Goal: Task Accomplishment & Management: Manage account settings

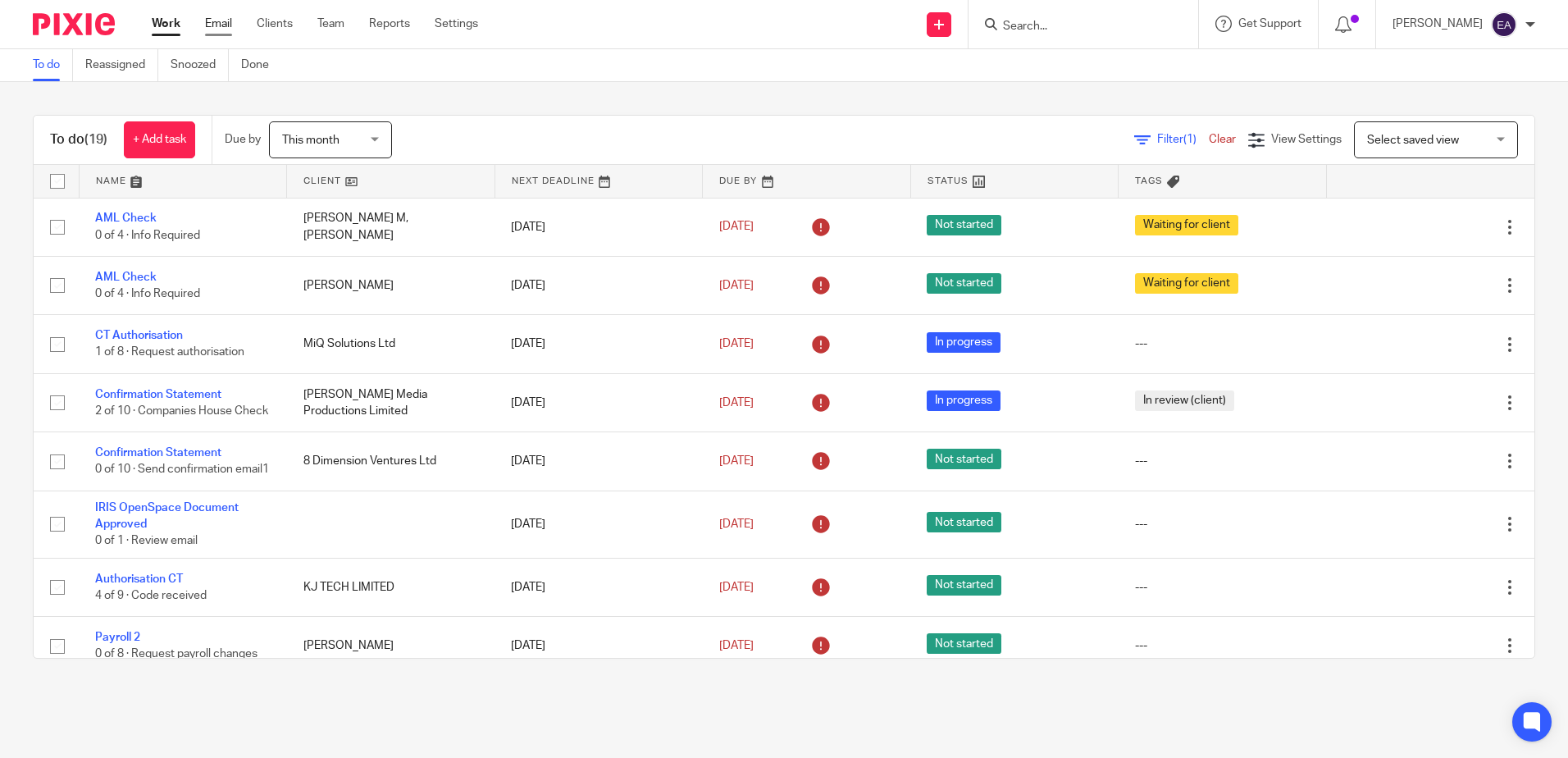
click at [221, 20] on link "Email" at bounding box center [218, 24] width 27 height 17
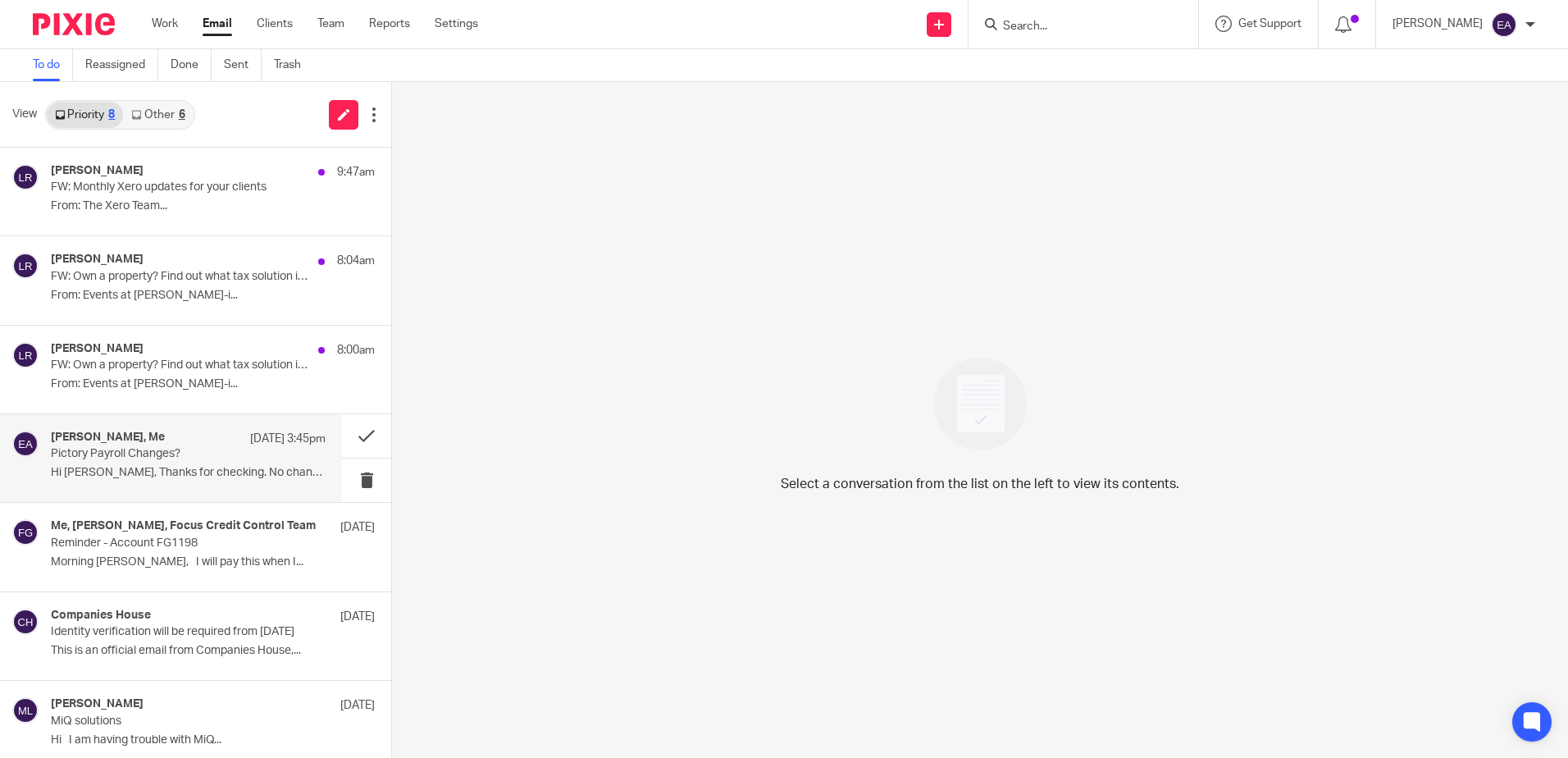
click at [222, 468] on p "Hi Elaine, Thanks for checking. No changes..." at bounding box center [188, 473] width 275 height 14
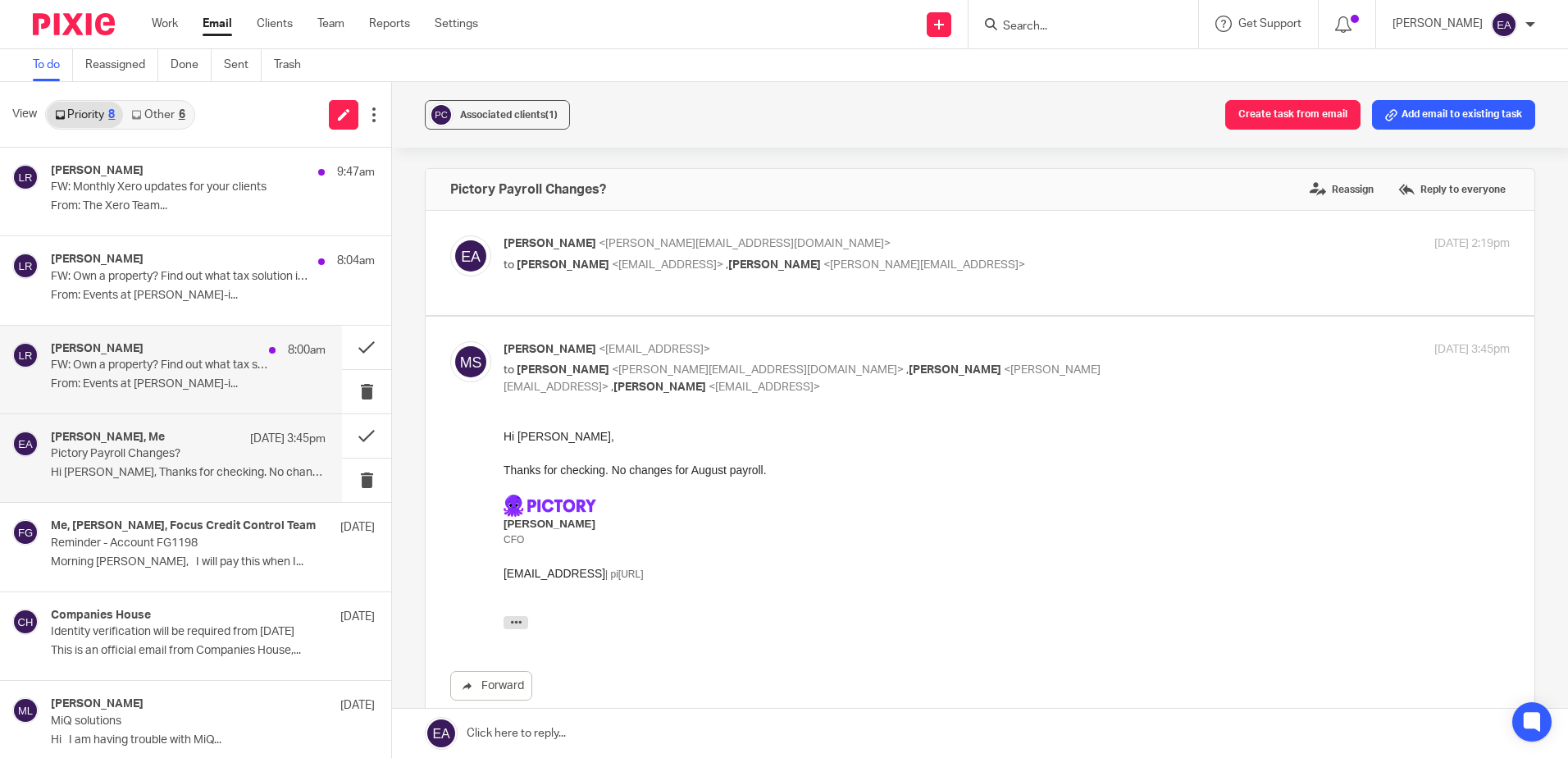
click at [214, 345] on div "Lizzy Riley 8:00am" at bounding box center [188, 349] width 275 height 17
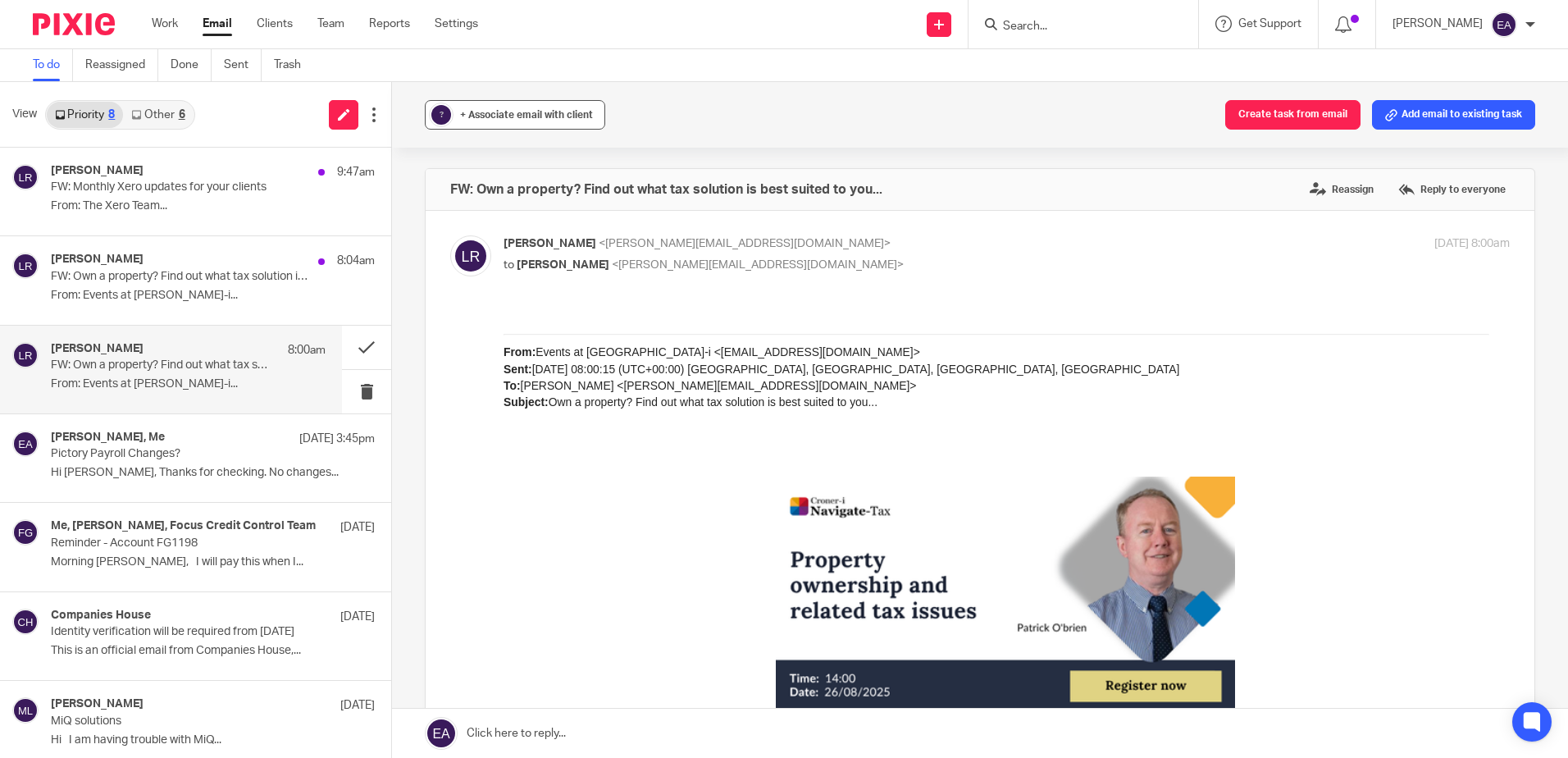
click at [549, 106] on button "? + Associate email with client" at bounding box center [515, 114] width 180 height 29
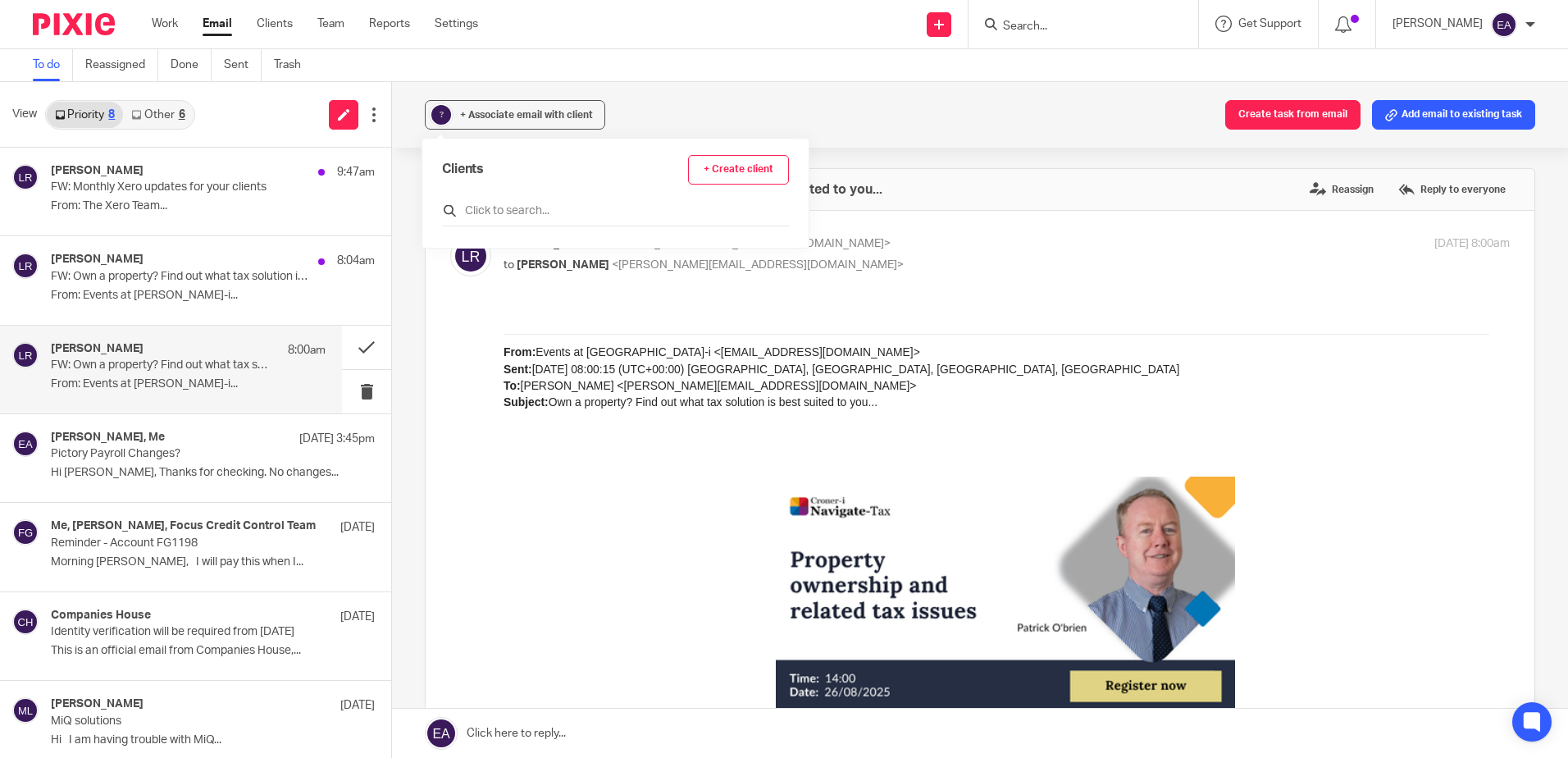
click at [530, 216] on input "text" at bounding box center [615, 210] width 347 height 17
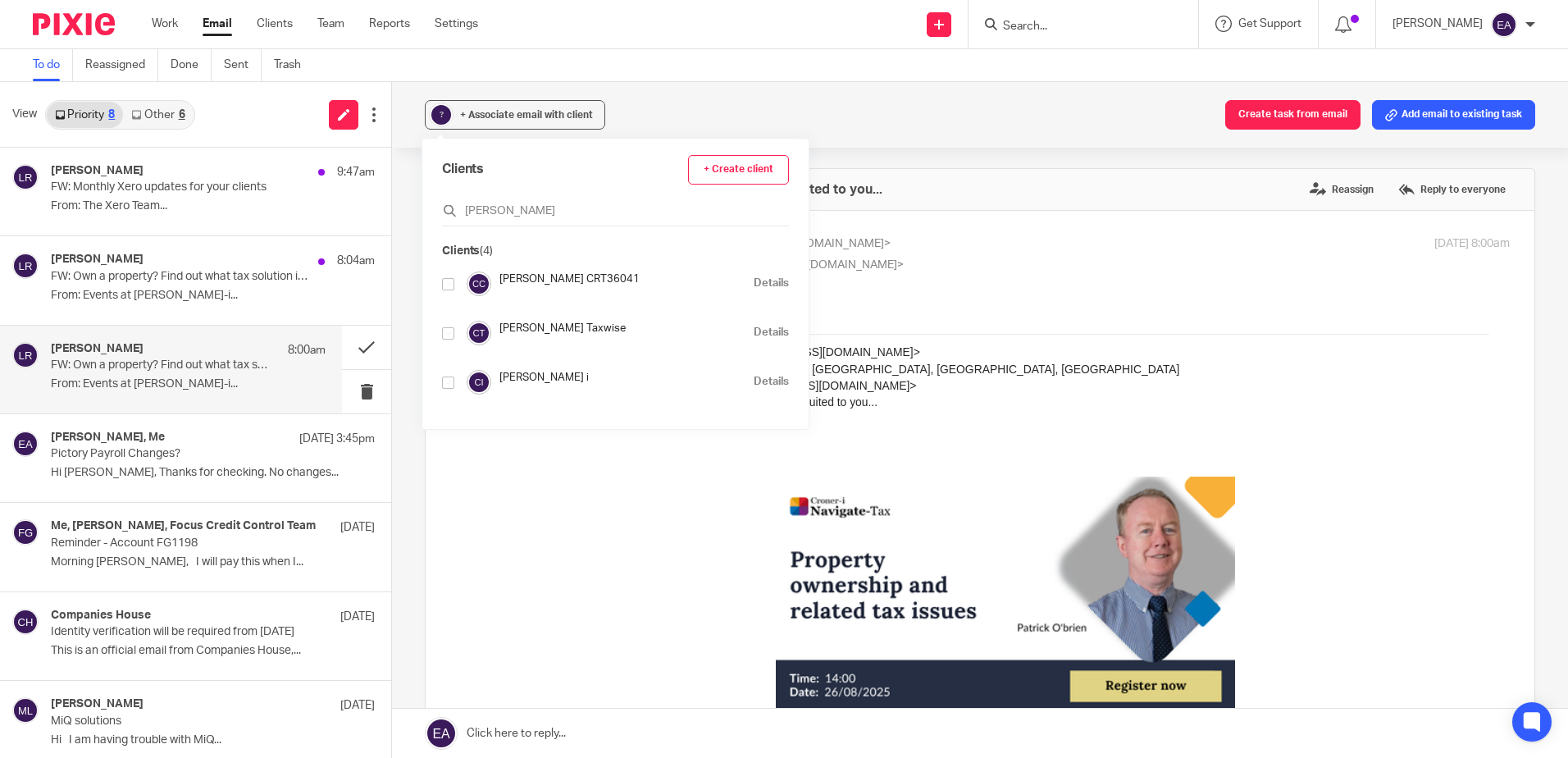
type input "croner"
click at [450, 381] on input "checkbox" at bounding box center [449, 382] width 12 height 12
checkbox input "true"
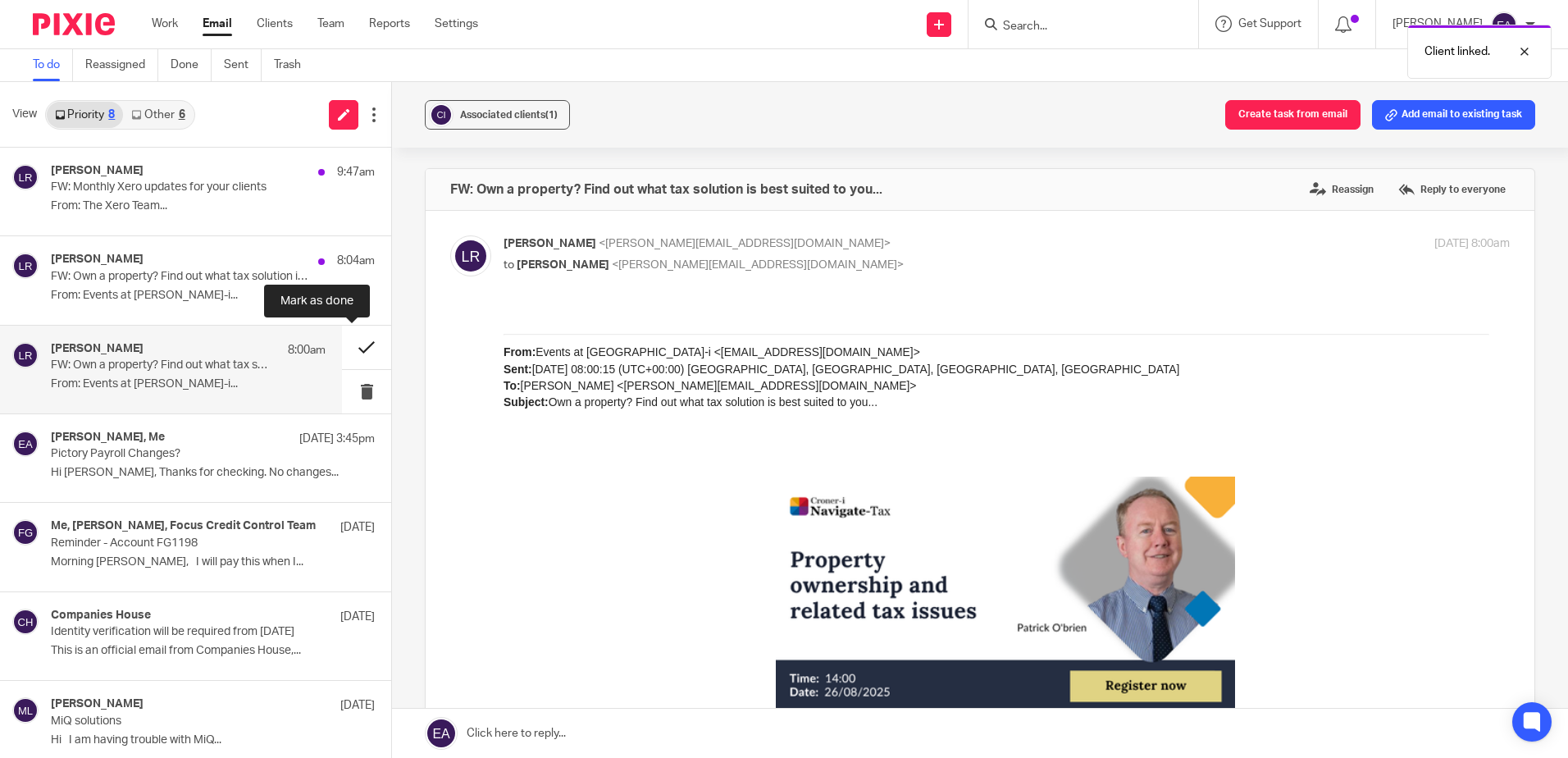
click at [356, 353] on button at bounding box center [366, 347] width 49 height 43
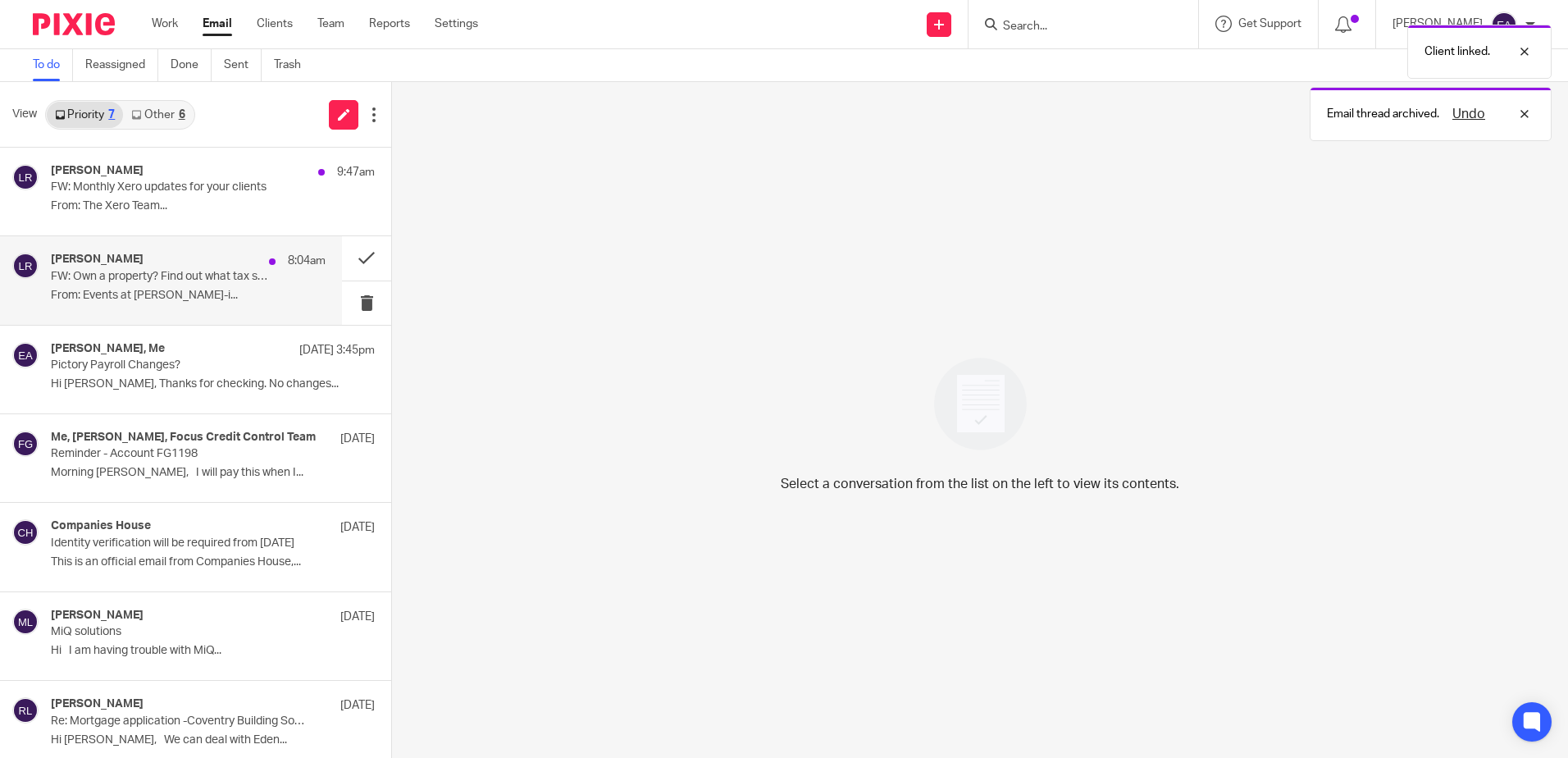
click at [187, 284] on div "Lizzy Riley 8:04am FW: Own a property? Find out what tax solution is best suite…" at bounding box center [188, 280] width 275 height 55
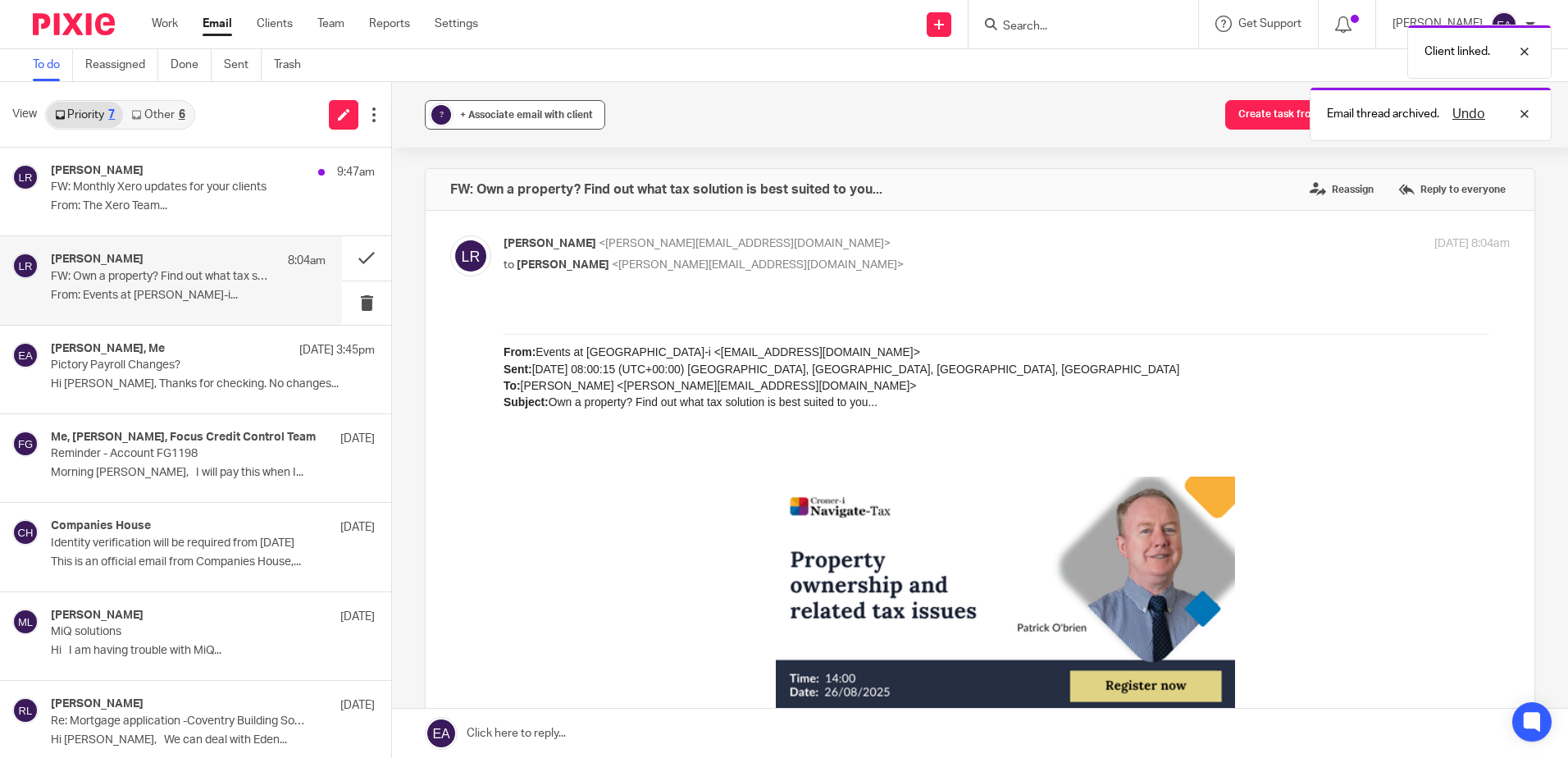
click at [496, 110] on span "+ Associate email with client" at bounding box center [526, 115] width 133 height 10
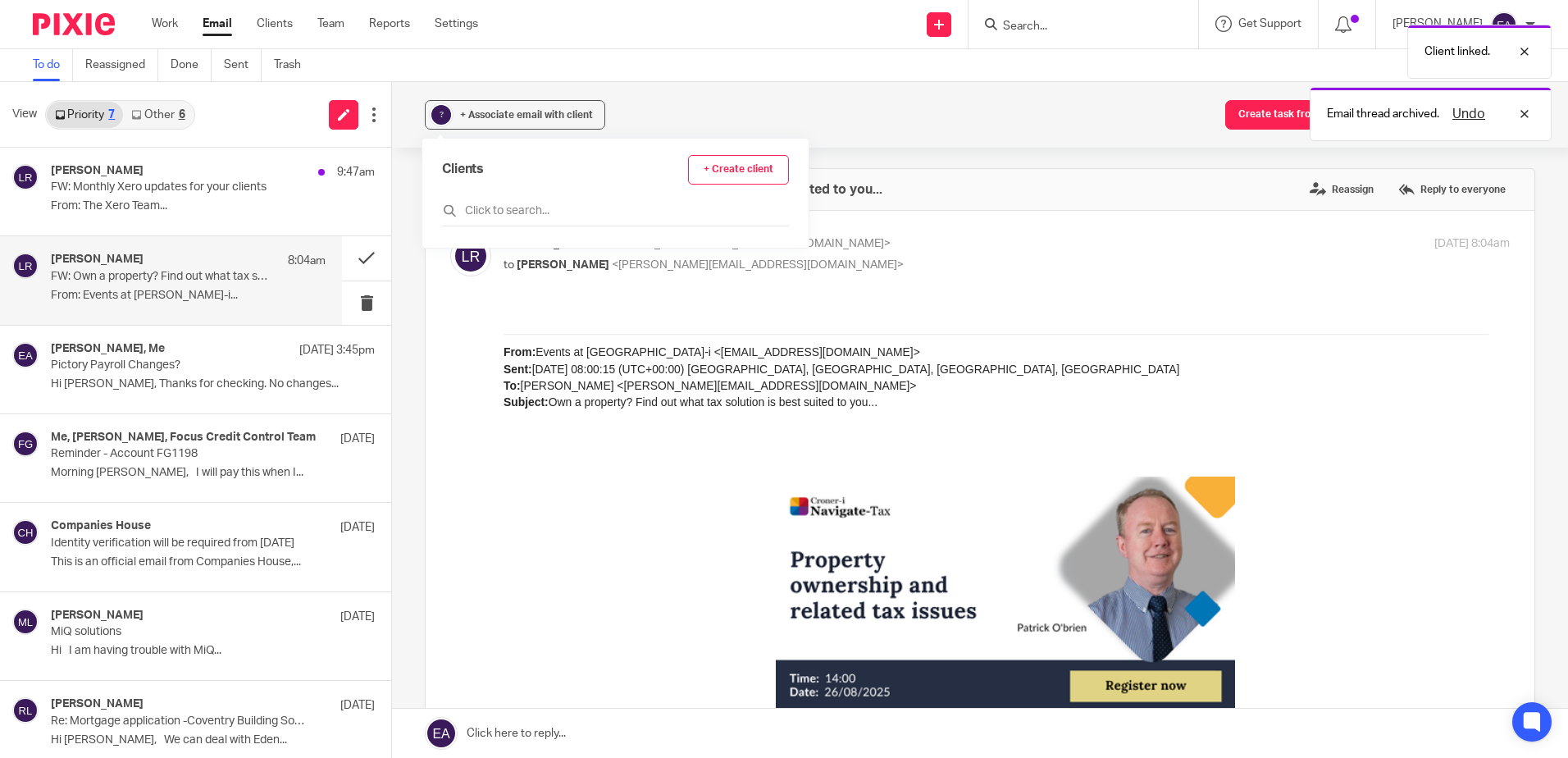
click at [501, 199] on div "Clients + Create client" at bounding box center [615, 191] width 347 height 71
click at [515, 216] on input "text" at bounding box center [615, 210] width 347 height 17
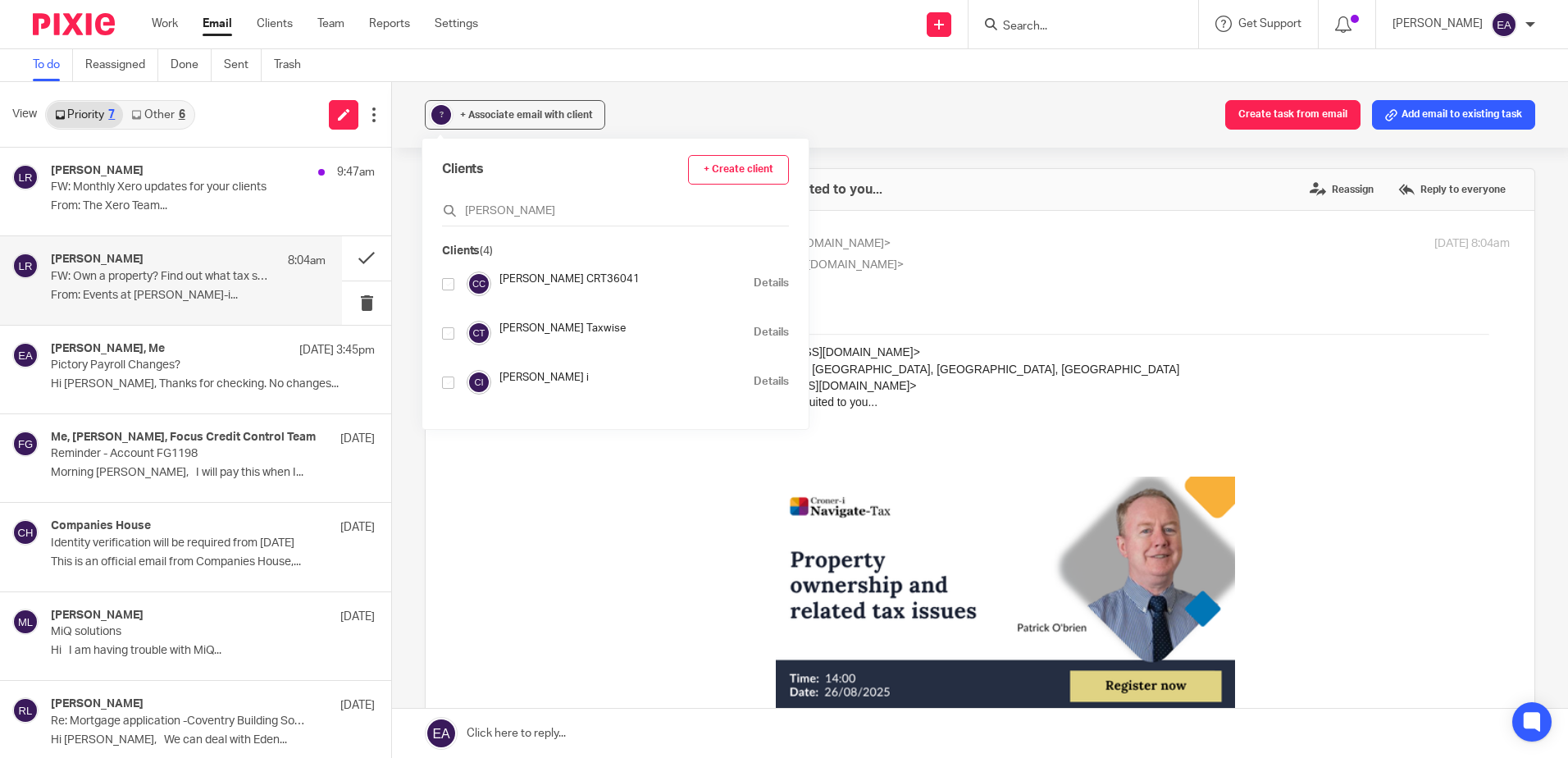
type input "croner"
click at [449, 386] on input "checkbox" at bounding box center [449, 382] width 12 height 12
checkbox input "true"
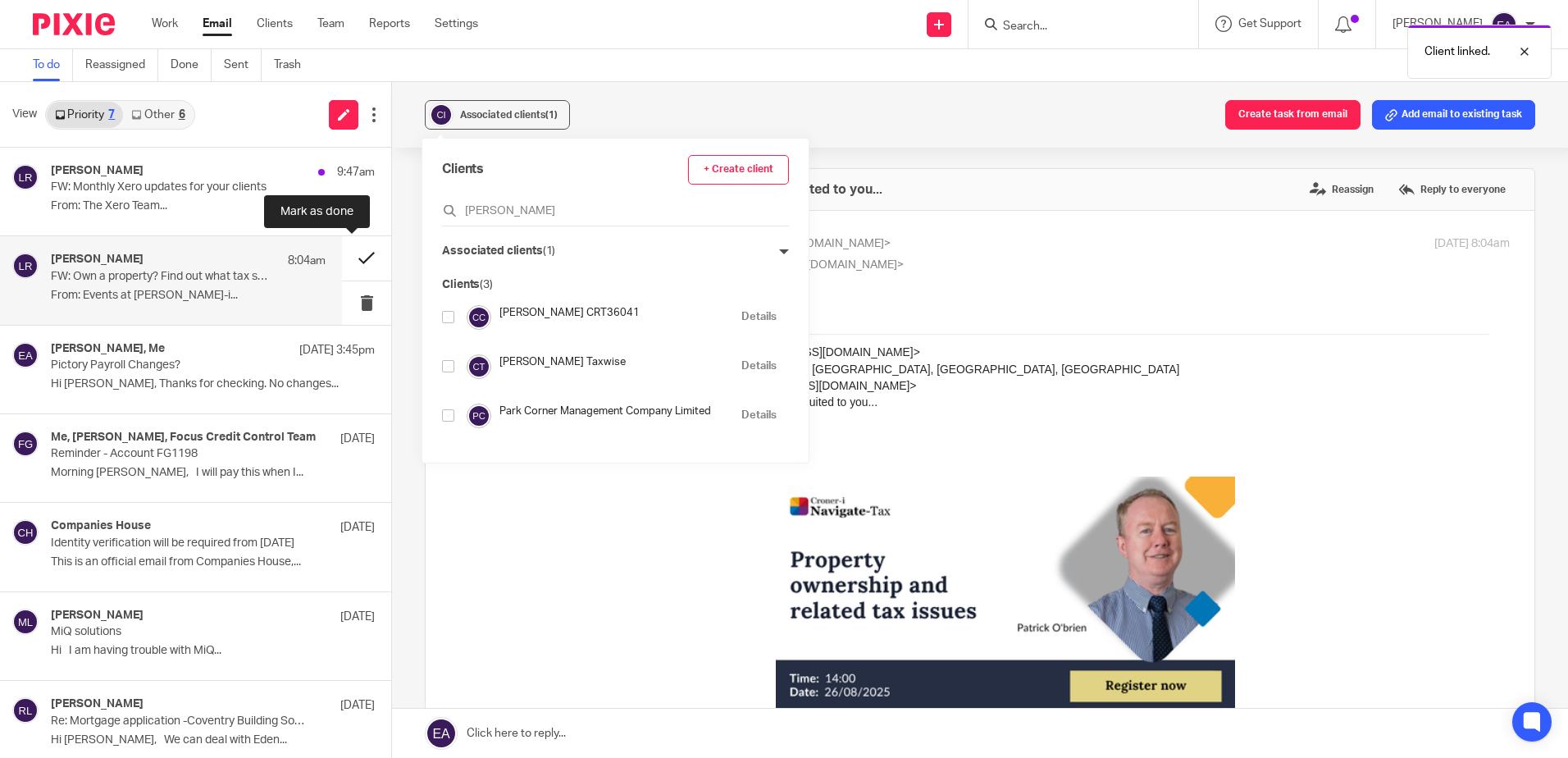
click at [363, 253] on button at bounding box center [366, 258] width 49 height 43
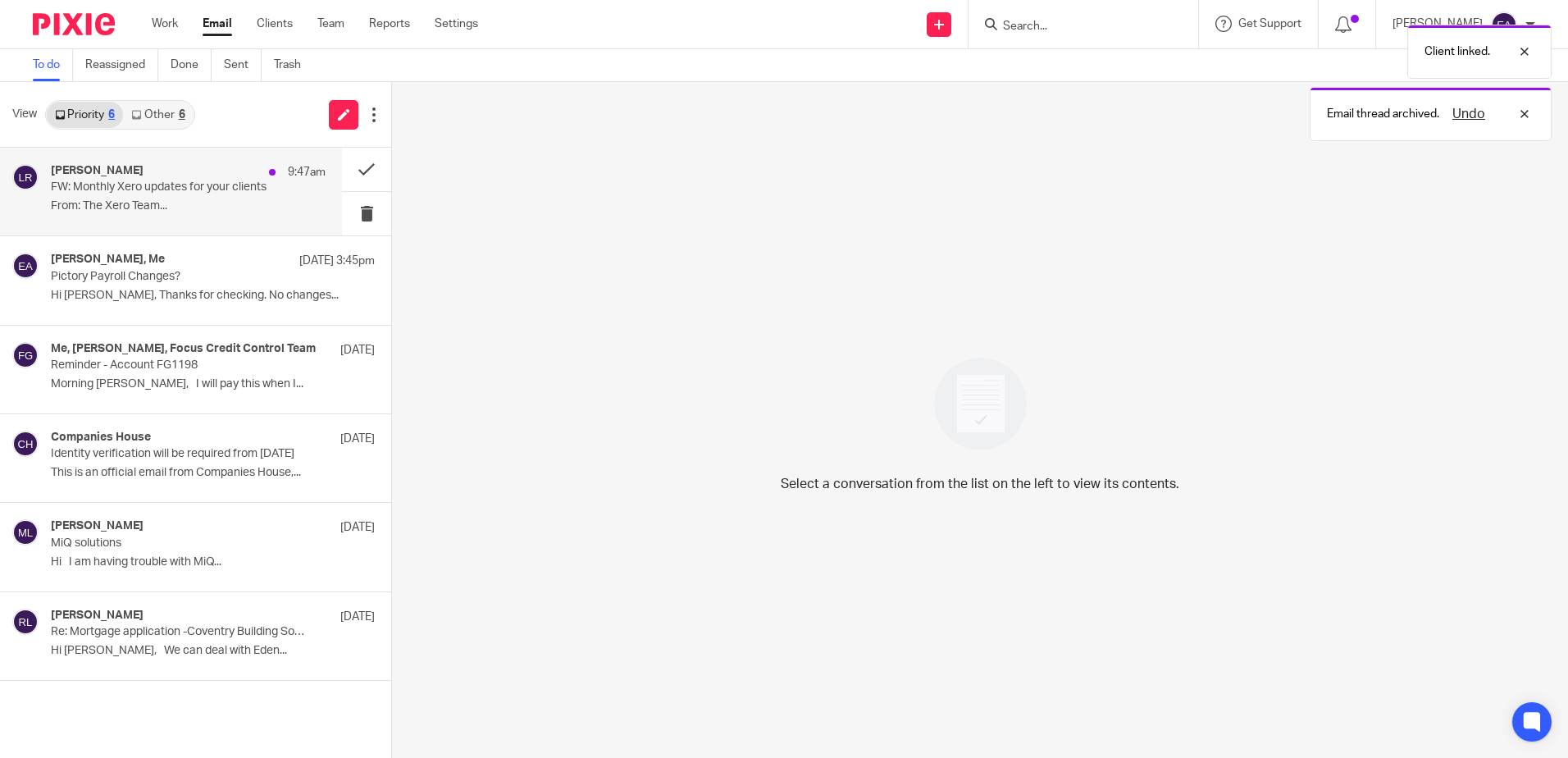
click at [140, 208] on p "From: The Xero Team..." at bounding box center [188, 206] width 275 height 14
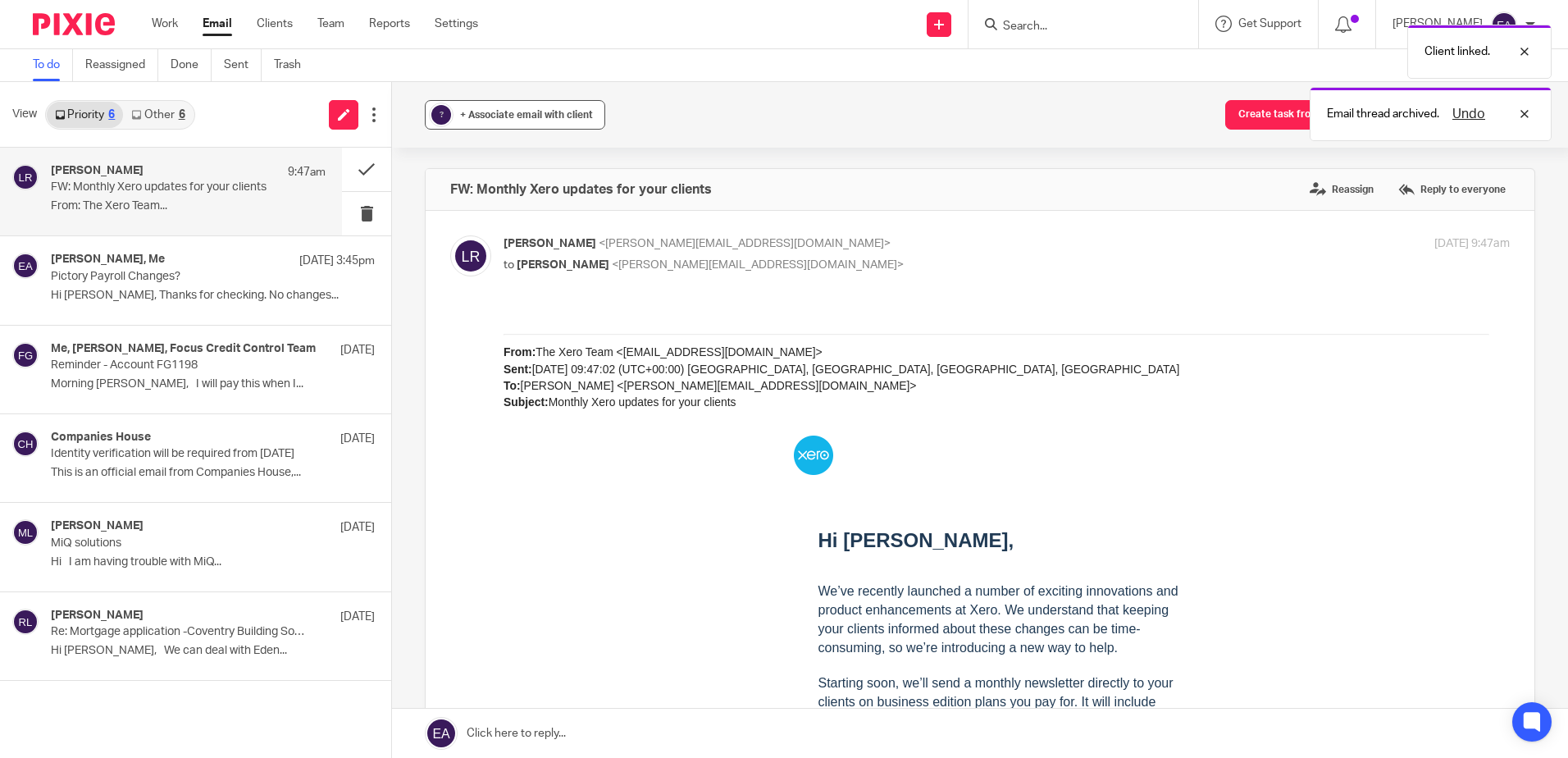
click at [484, 112] on span "+ Associate email with client" at bounding box center [526, 115] width 133 height 10
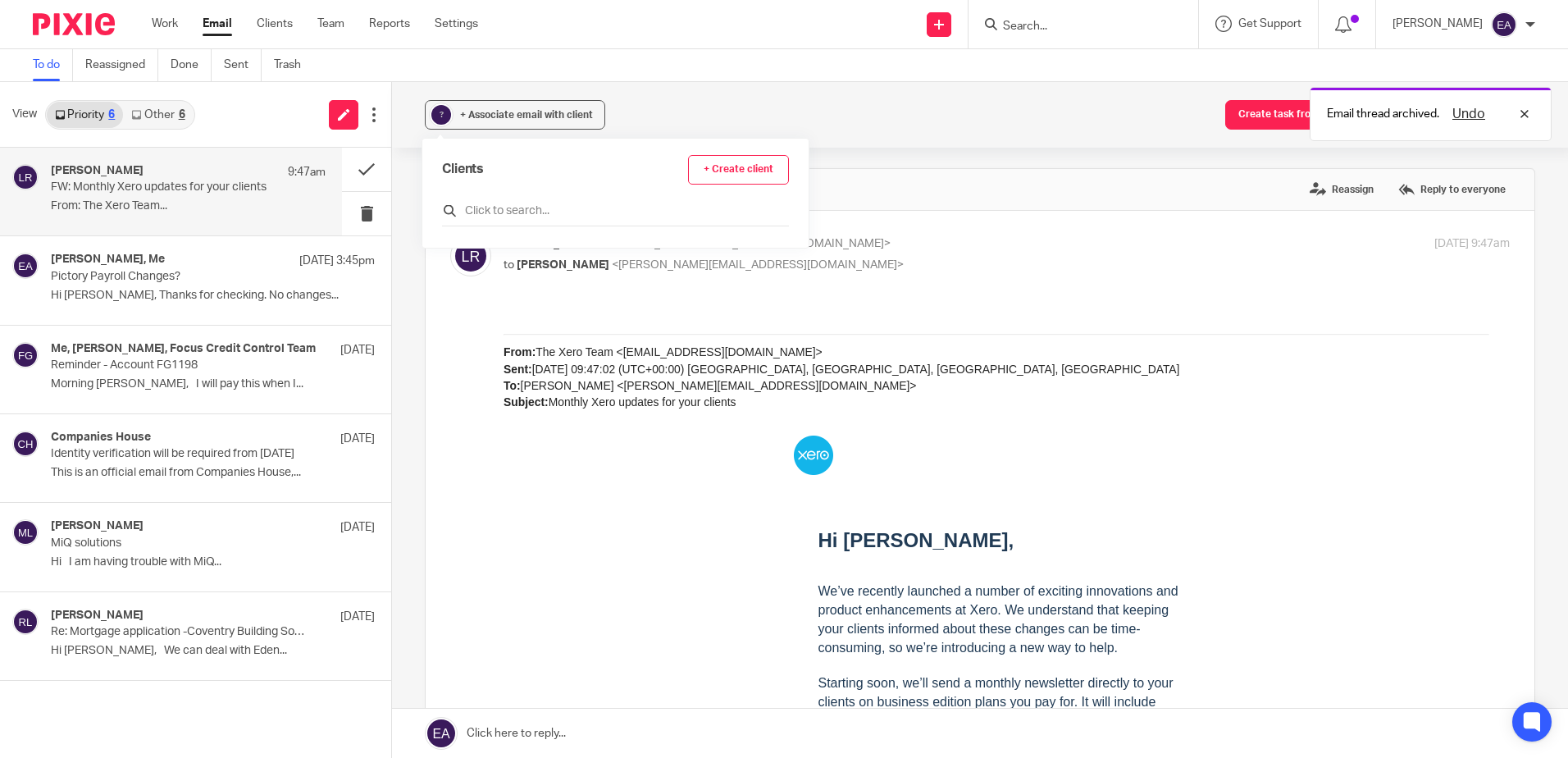
click at [515, 205] on input "text" at bounding box center [615, 210] width 347 height 17
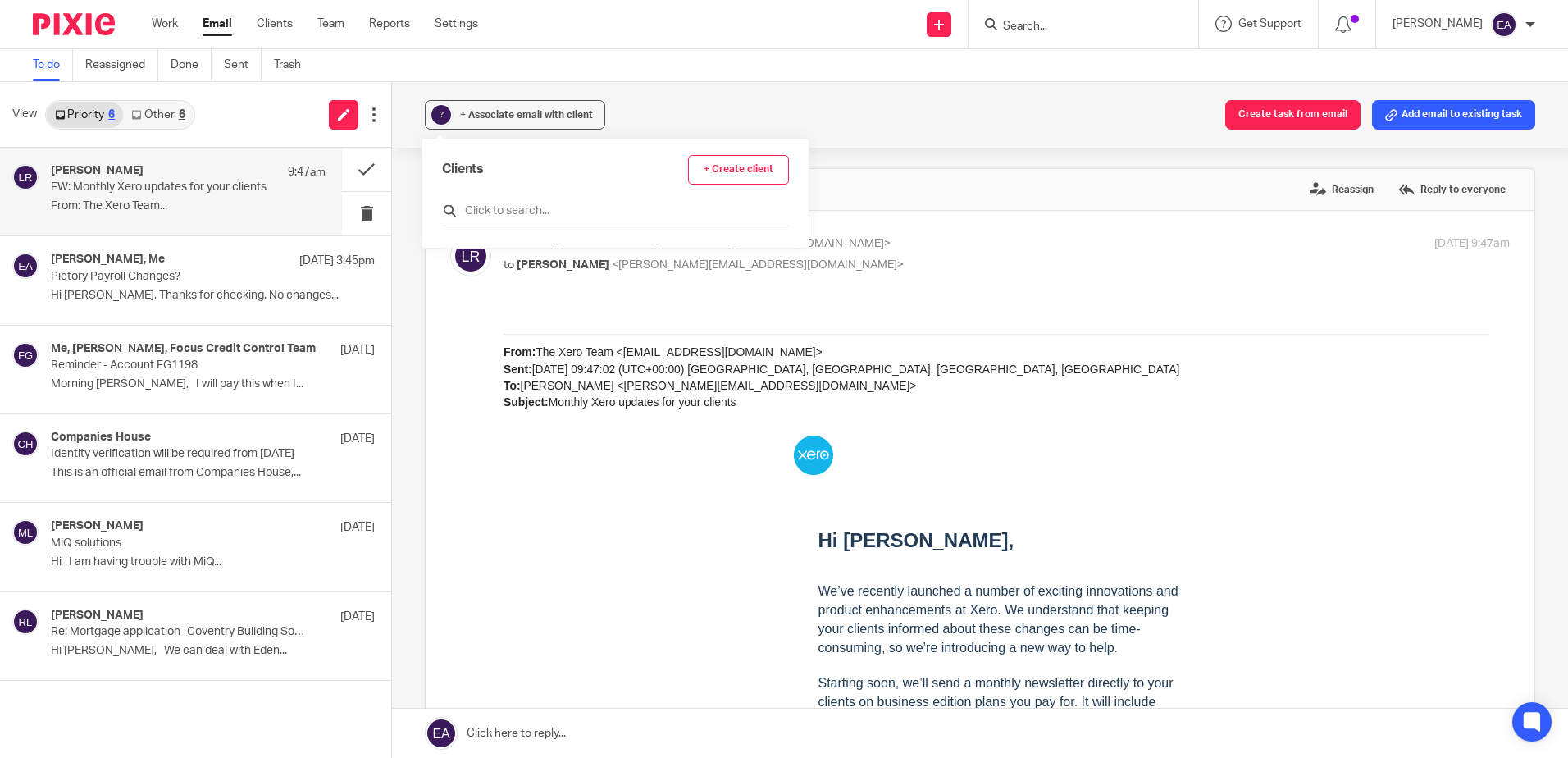
click at [515, 218] on input "text" at bounding box center [615, 210] width 347 height 17
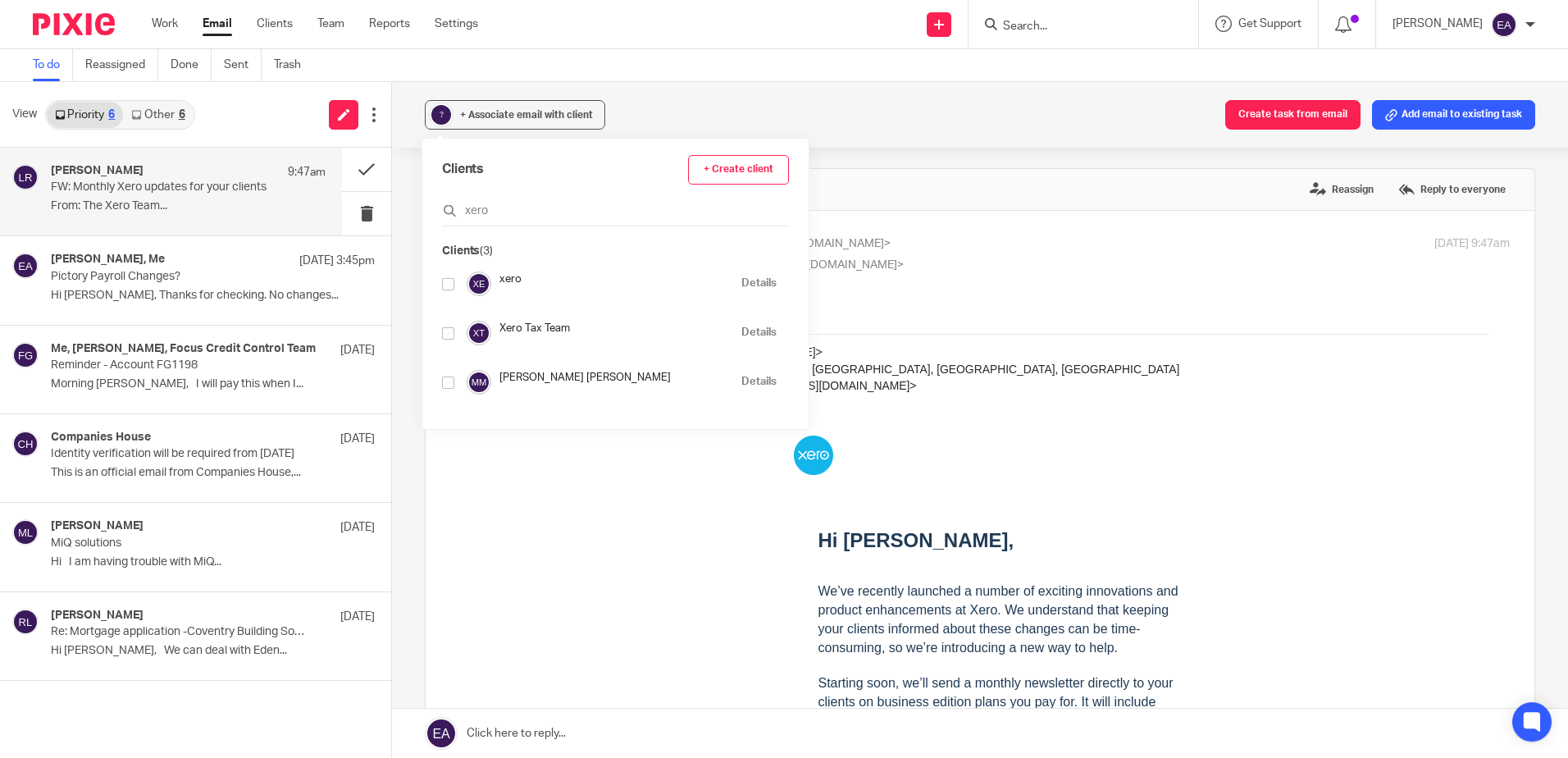
type input "xero"
click at [449, 283] on input "checkbox" at bounding box center [449, 284] width 12 height 12
checkbox input "true"
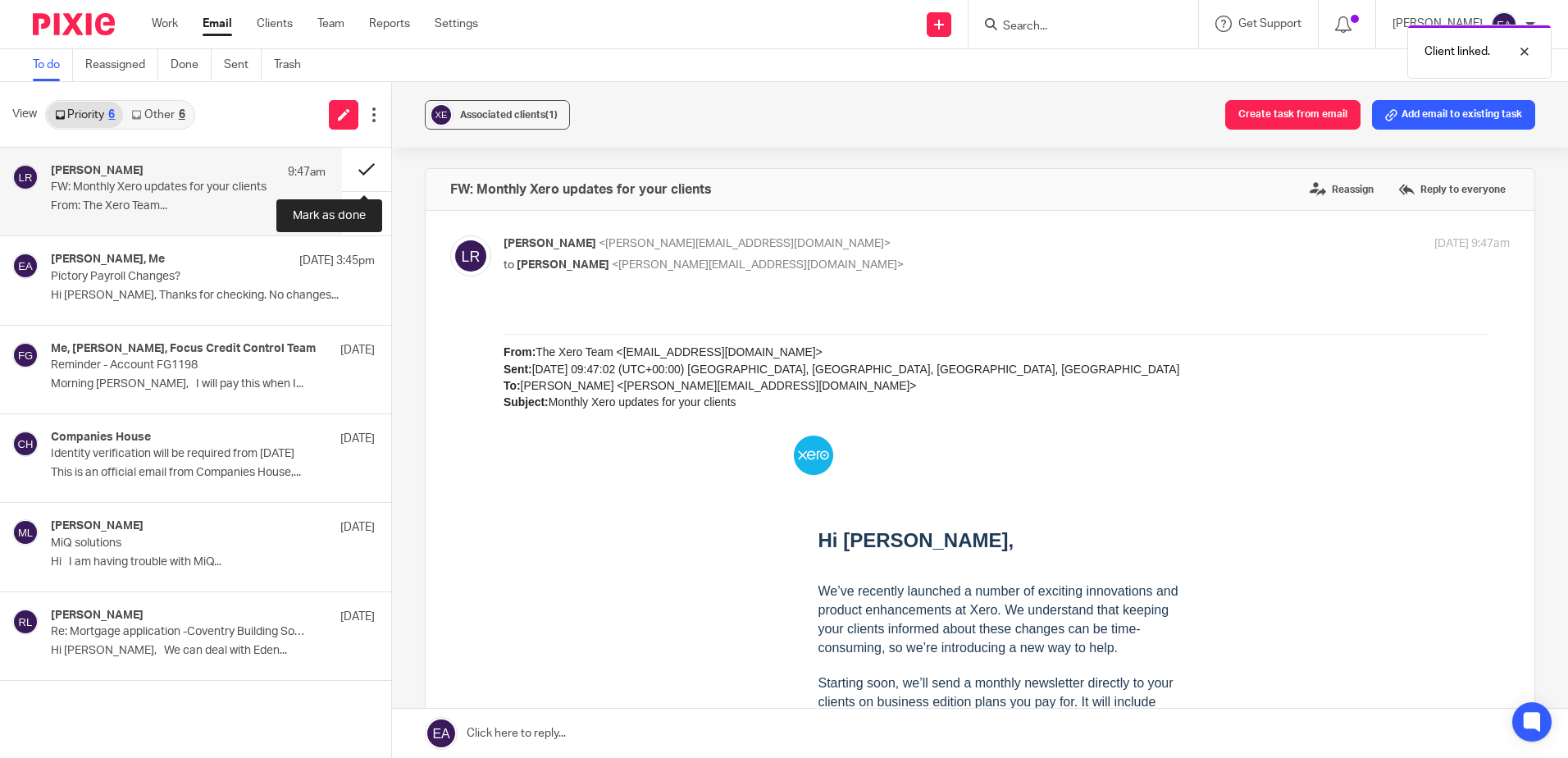
click at [358, 170] on button at bounding box center [366, 169] width 49 height 43
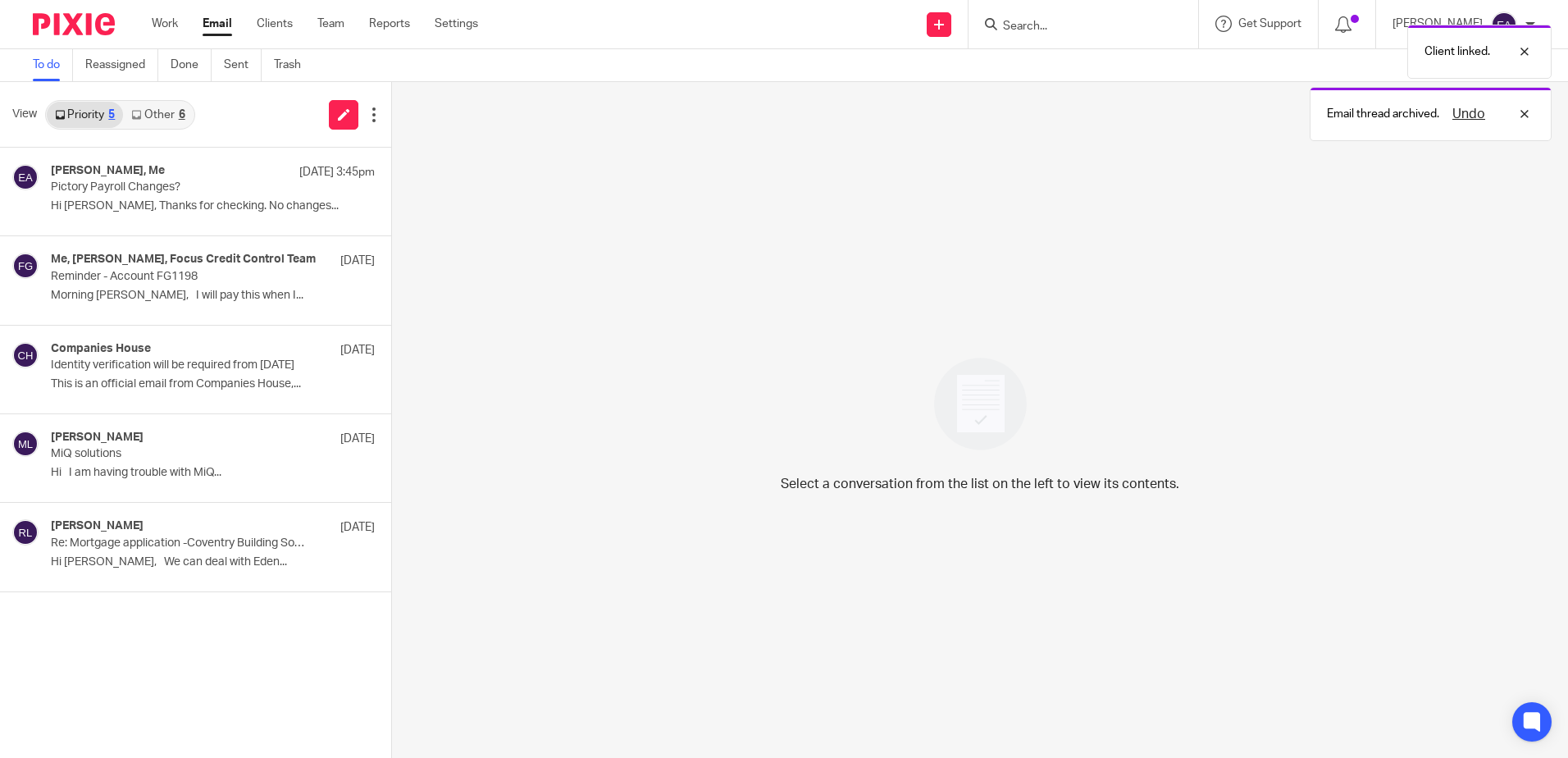
click at [164, 122] on link "Other 6" at bounding box center [157, 115] width 70 height 26
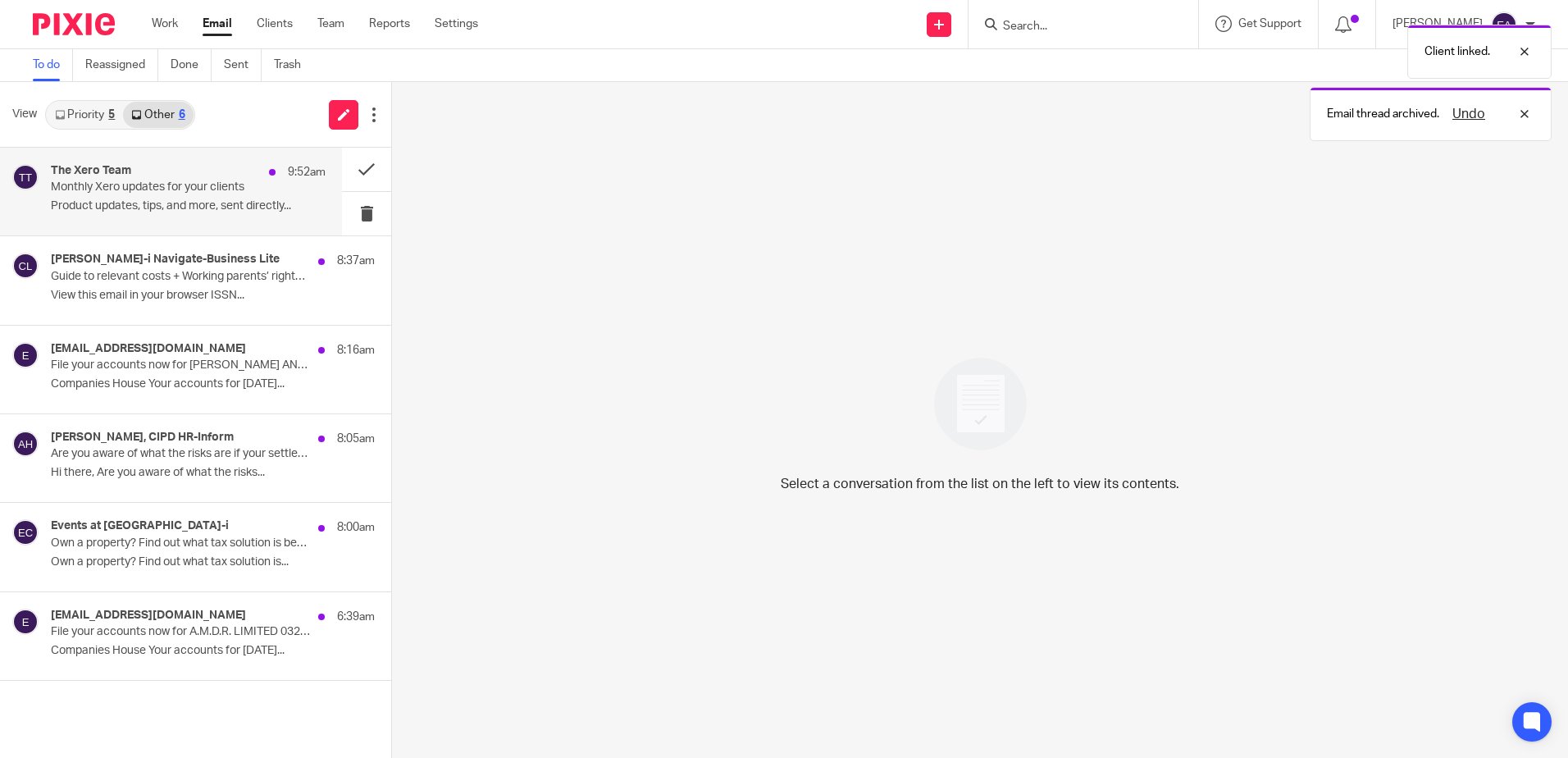
click at [198, 181] on p "Monthly Xero updates for your clients" at bounding box center [161, 187] width 220 height 14
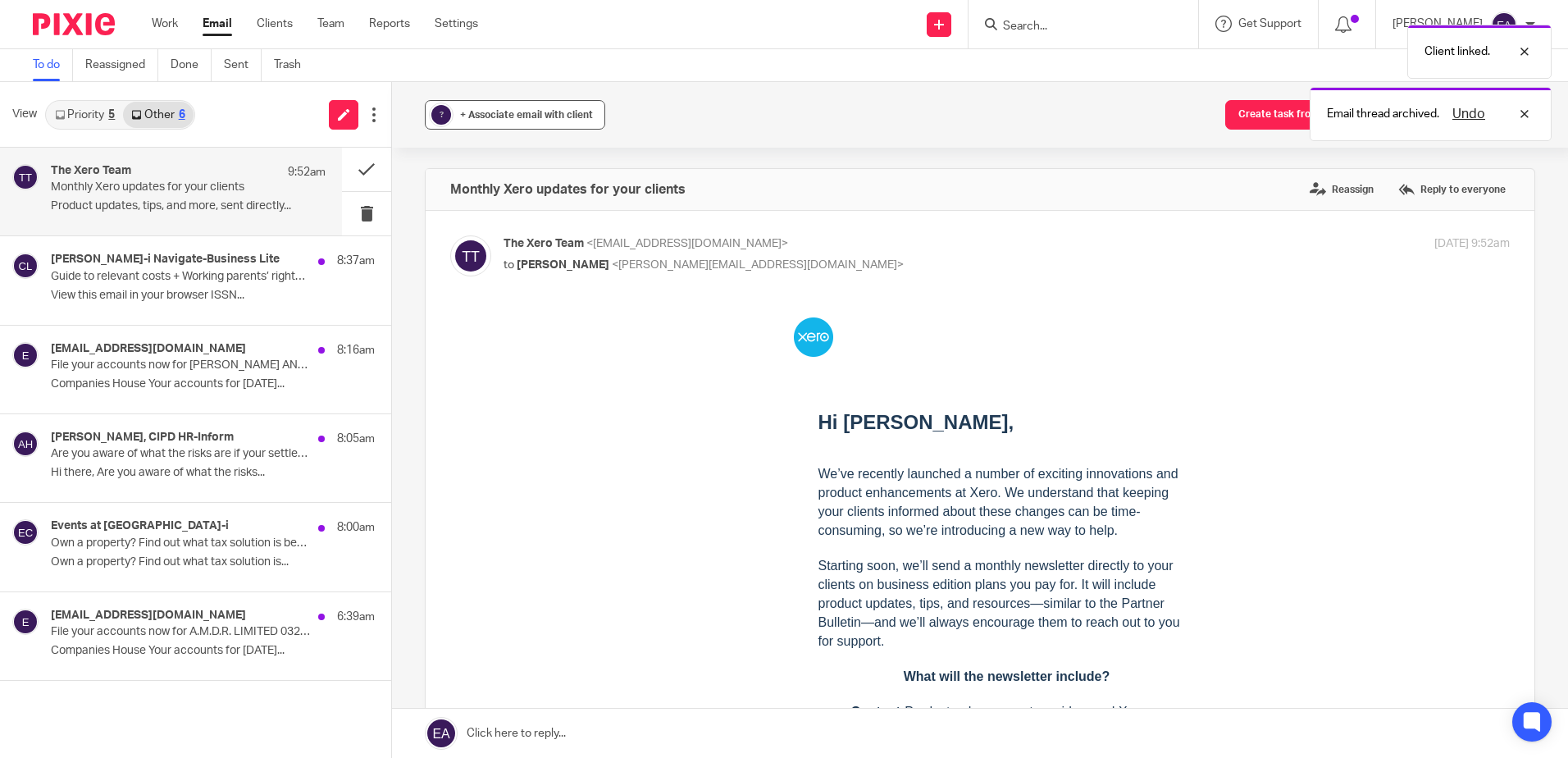
click at [480, 110] on span "+ Associate email with client" at bounding box center [526, 115] width 133 height 10
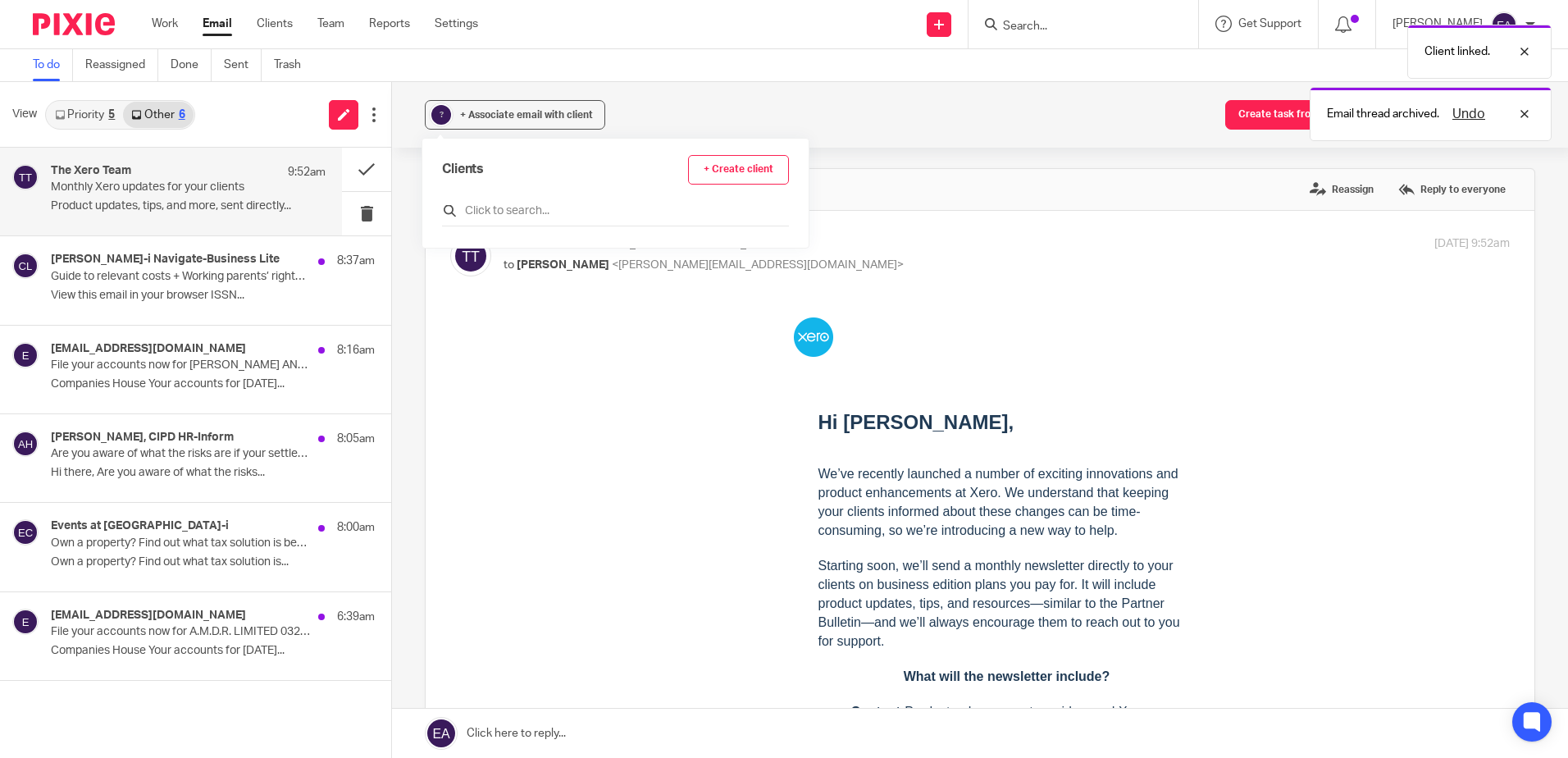
click at [481, 206] on input "text" at bounding box center [615, 210] width 347 height 17
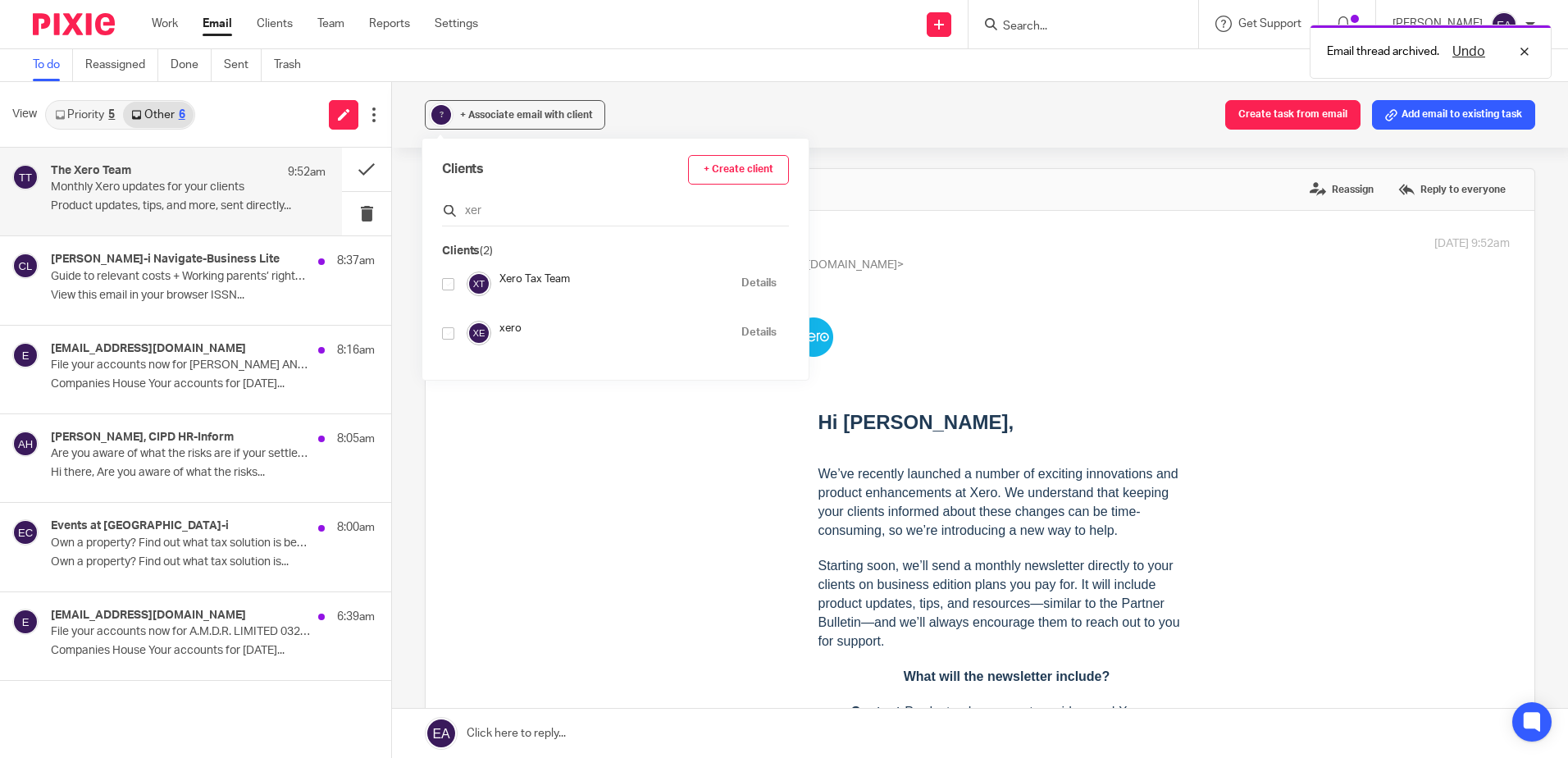
type input "xero"
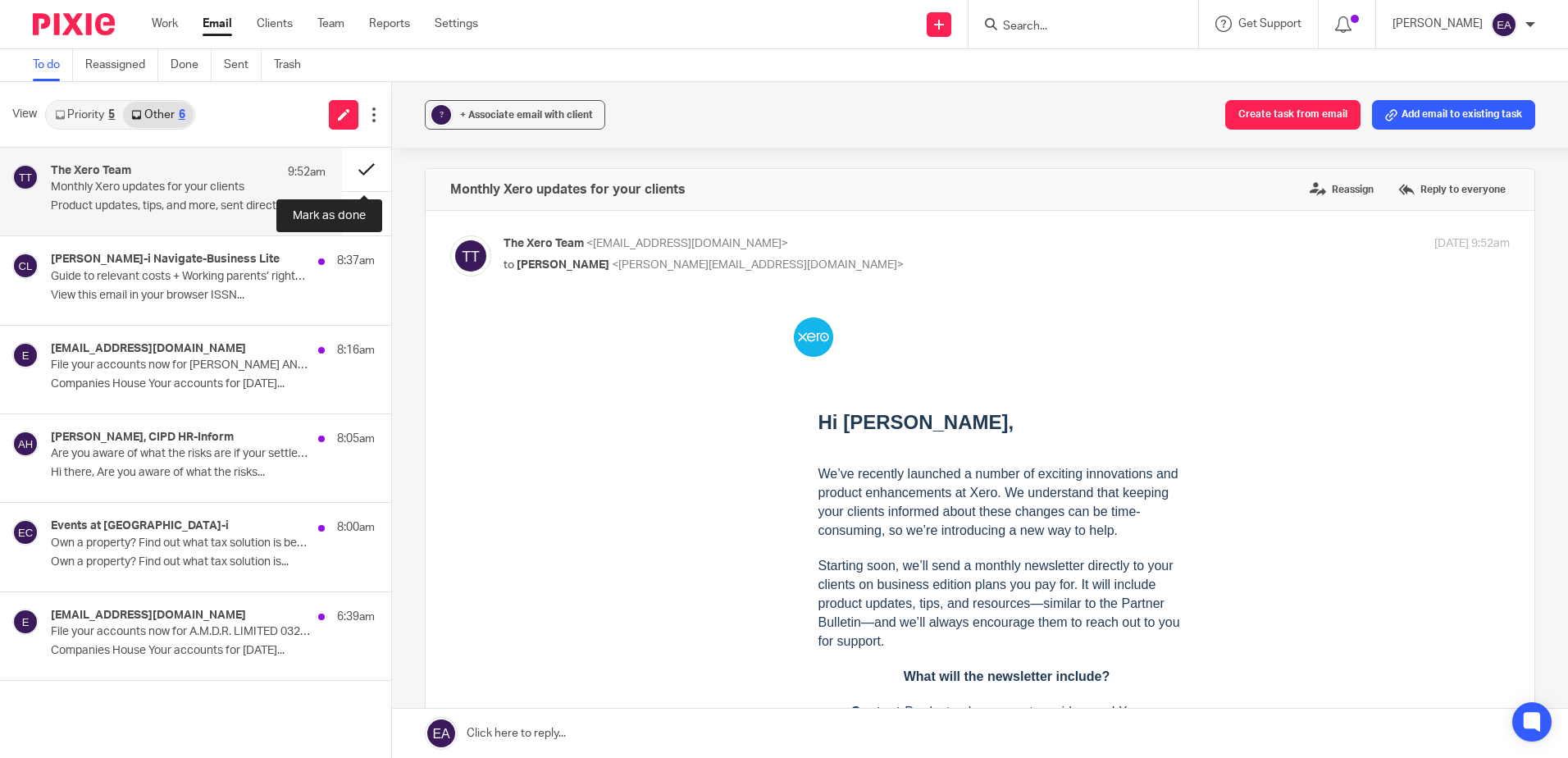
click at [364, 165] on button at bounding box center [366, 169] width 49 height 43
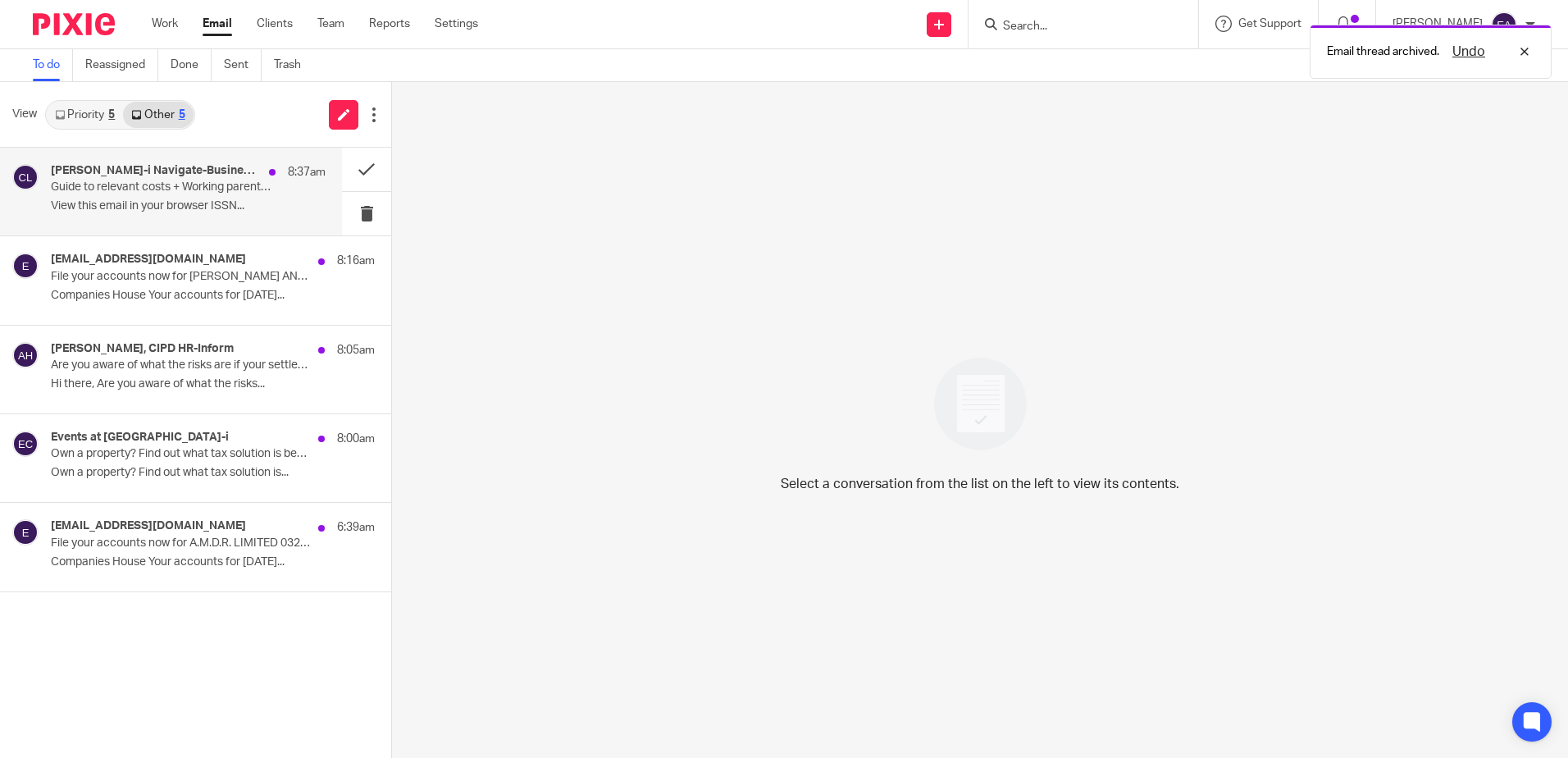
click at [223, 221] on div "Croner-i Navigate-Business Lite 8:37am Guide to relevant costs + Working parent…" at bounding box center [170, 191] width 342 height 87
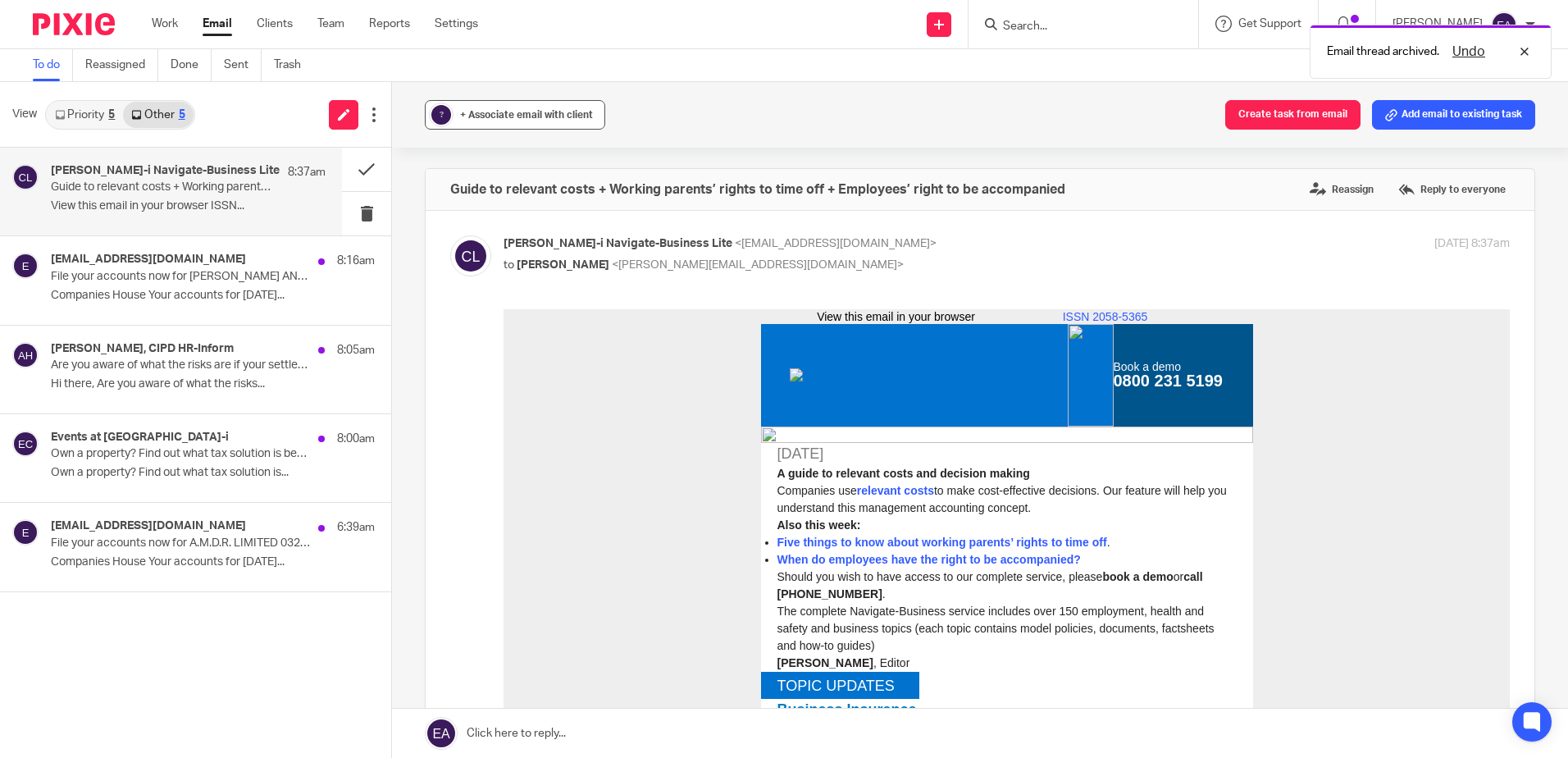
click at [481, 116] on span "+ Associate email with client" at bounding box center [526, 115] width 133 height 10
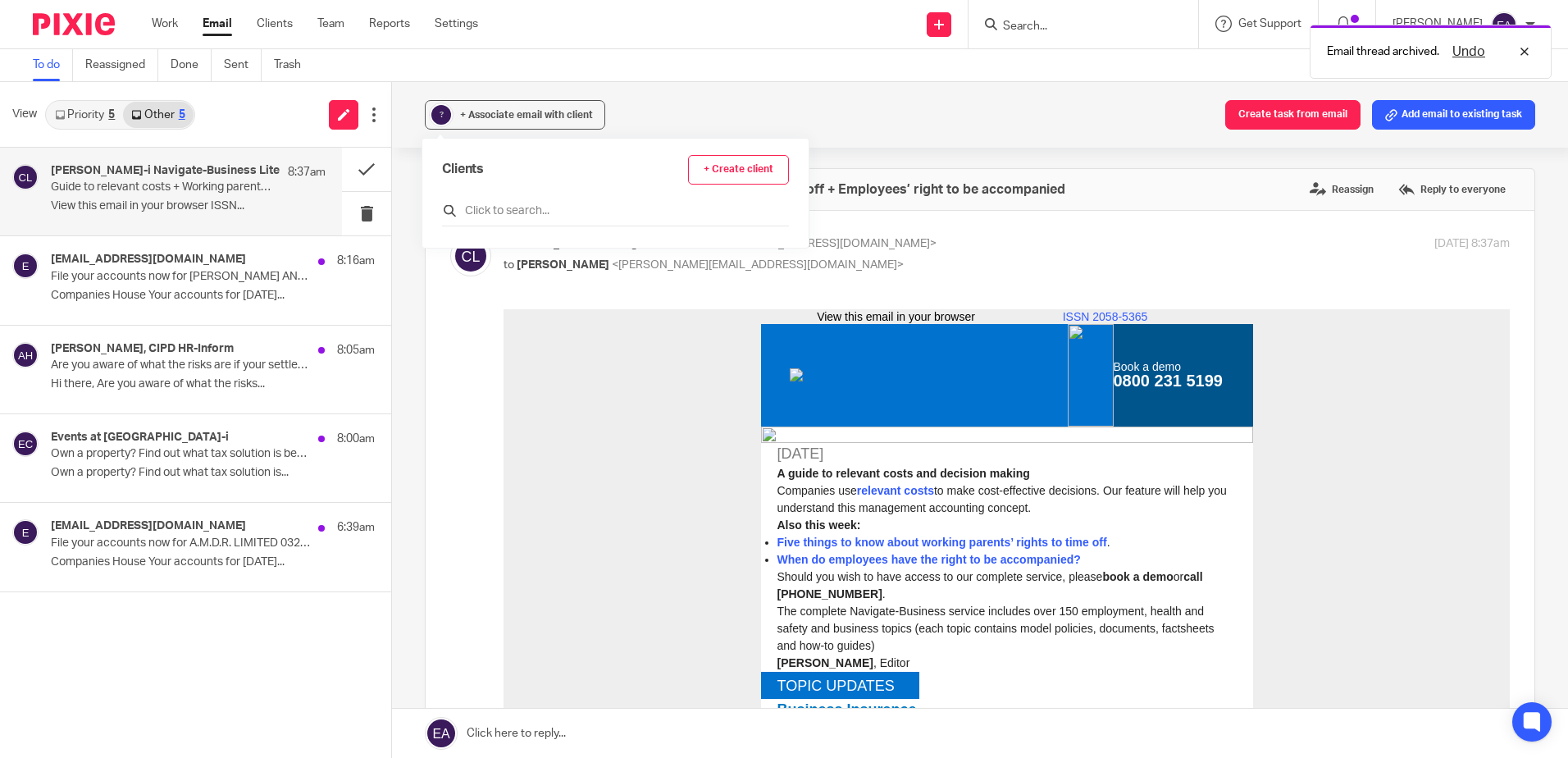
click at [515, 213] on input "text" at bounding box center [615, 210] width 347 height 17
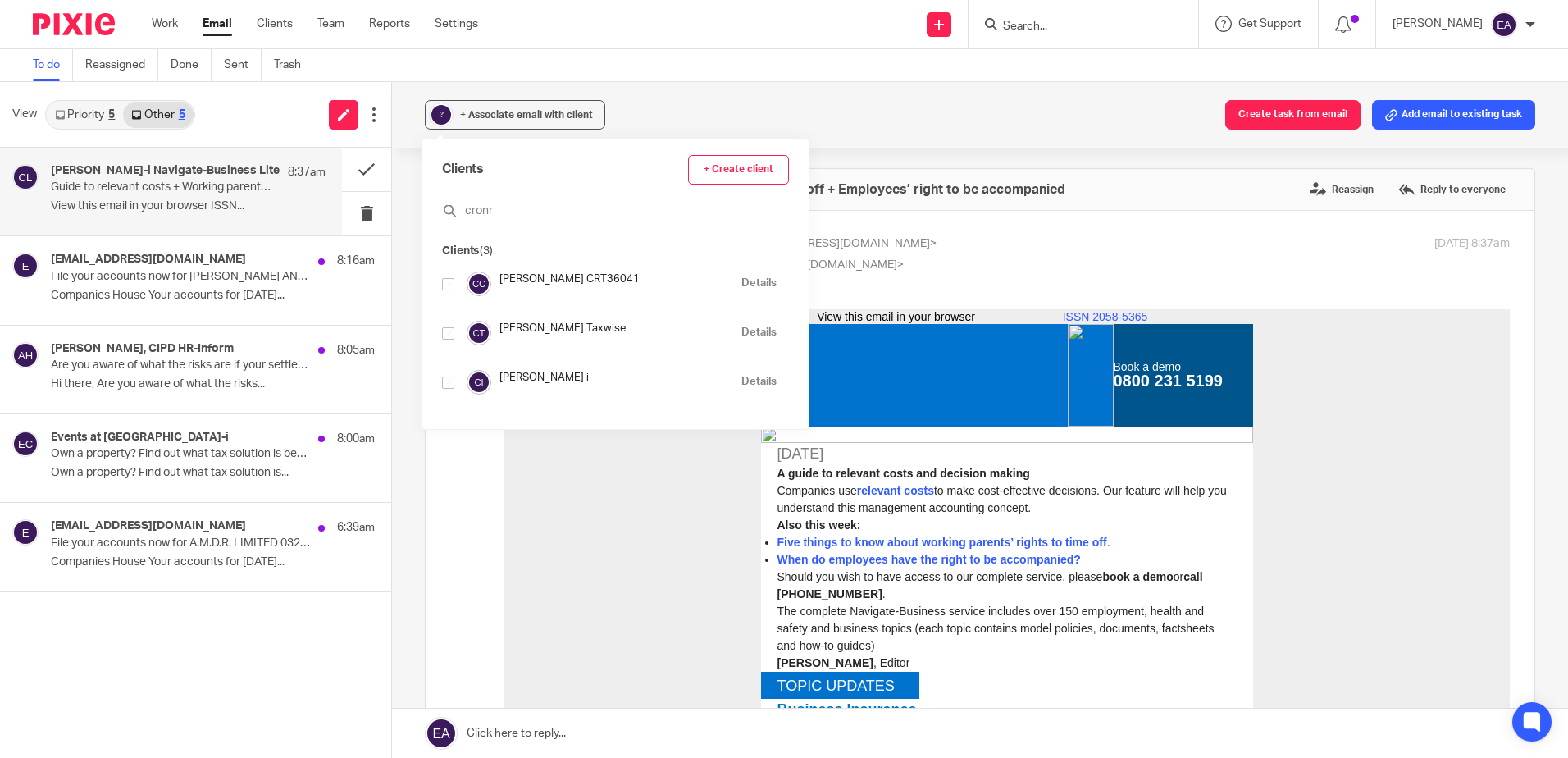
type input "cronr"
click at [447, 383] on input "checkbox" at bounding box center [449, 382] width 12 height 12
checkbox input "true"
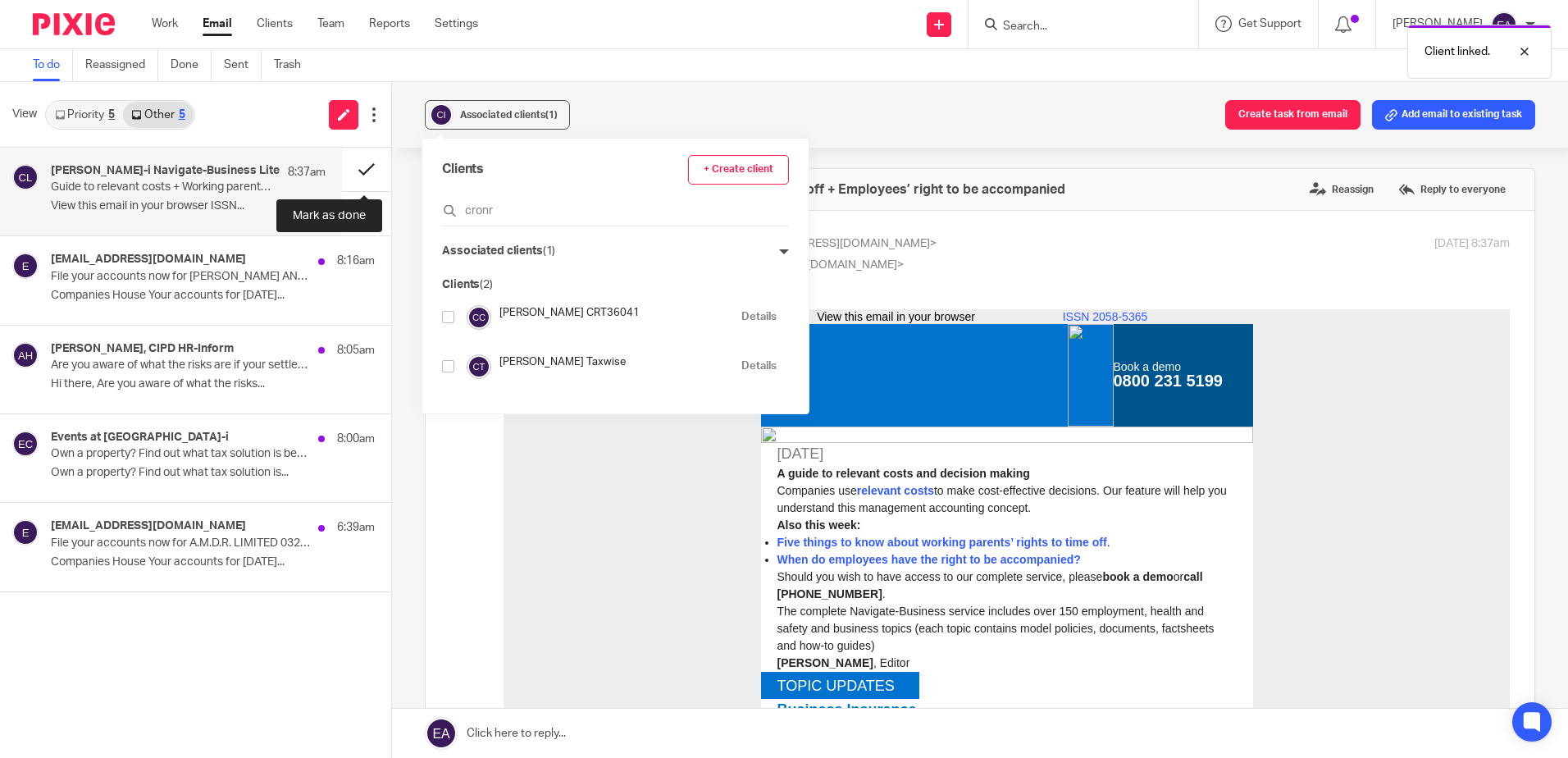
click at [368, 169] on button at bounding box center [366, 169] width 49 height 43
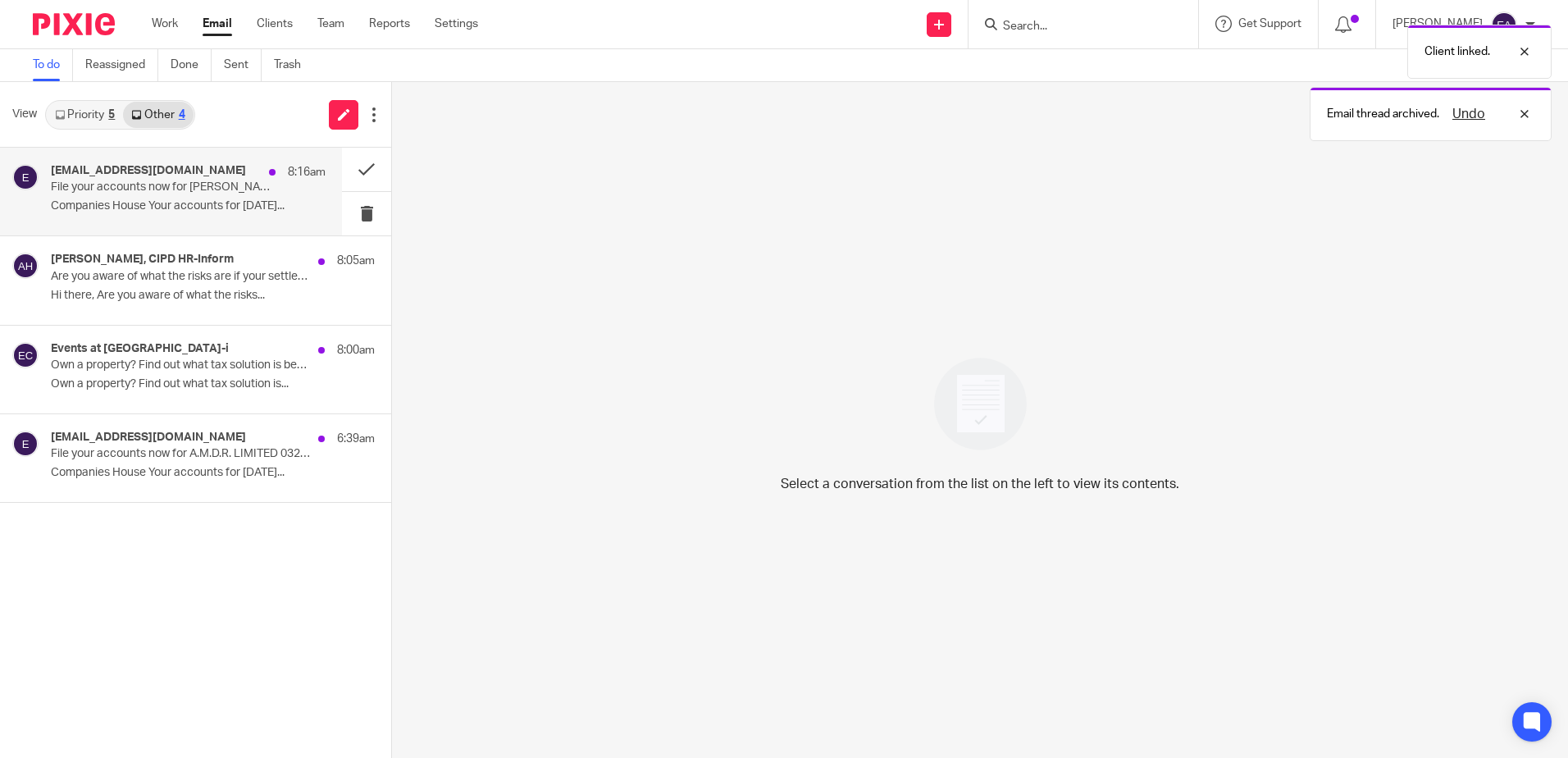
click at [173, 215] on div "ereminders@companieshouse.gov.uk 8:16am File your accounts now for MICHAEL AND …" at bounding box center [188, 191] width 275 height 55
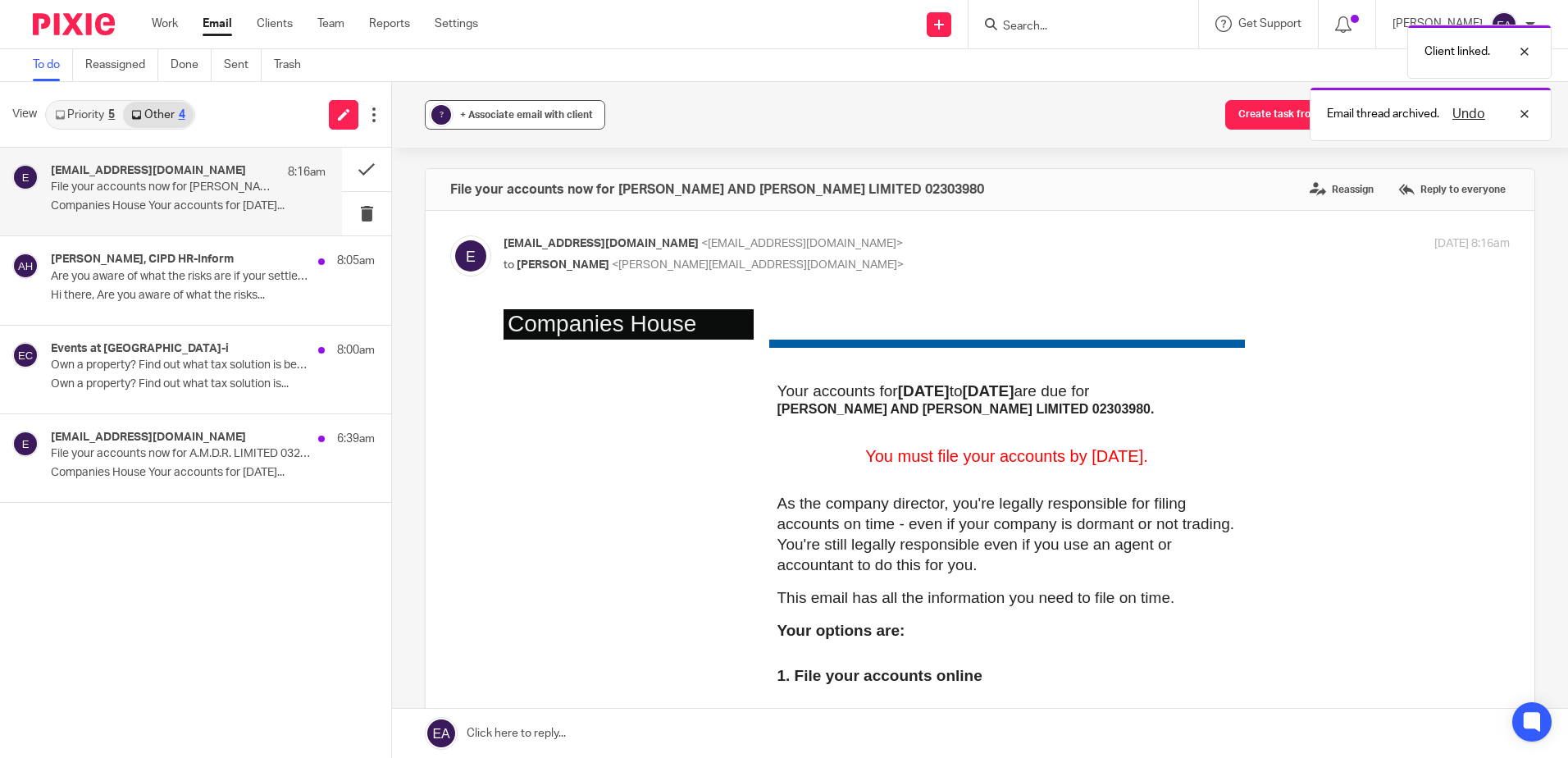
click at [539, 109] on div "+ Associate email with client" at bounding box center [526, 115] width 133 height 17
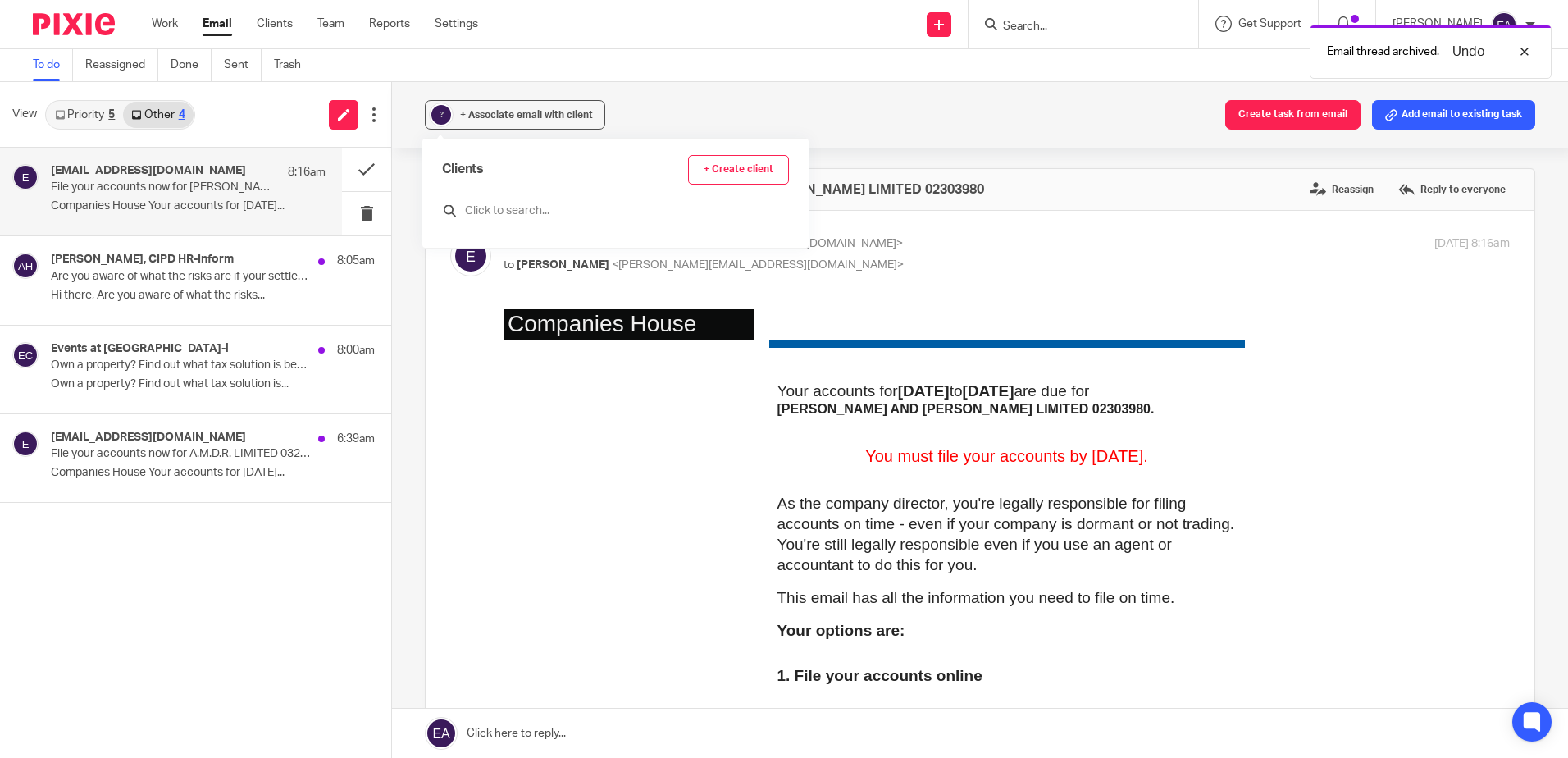
click at [519, 204] on input "text" at bounding box center [615, 210] width 347 height 17
drag, startPoint x: 549, startPoint y: 206, endPoint x: 513, endPoint y: 207, distance: 36.0
click at [513, 207] on input "michael and" at bounding box center [615, 210] width 347 height 17
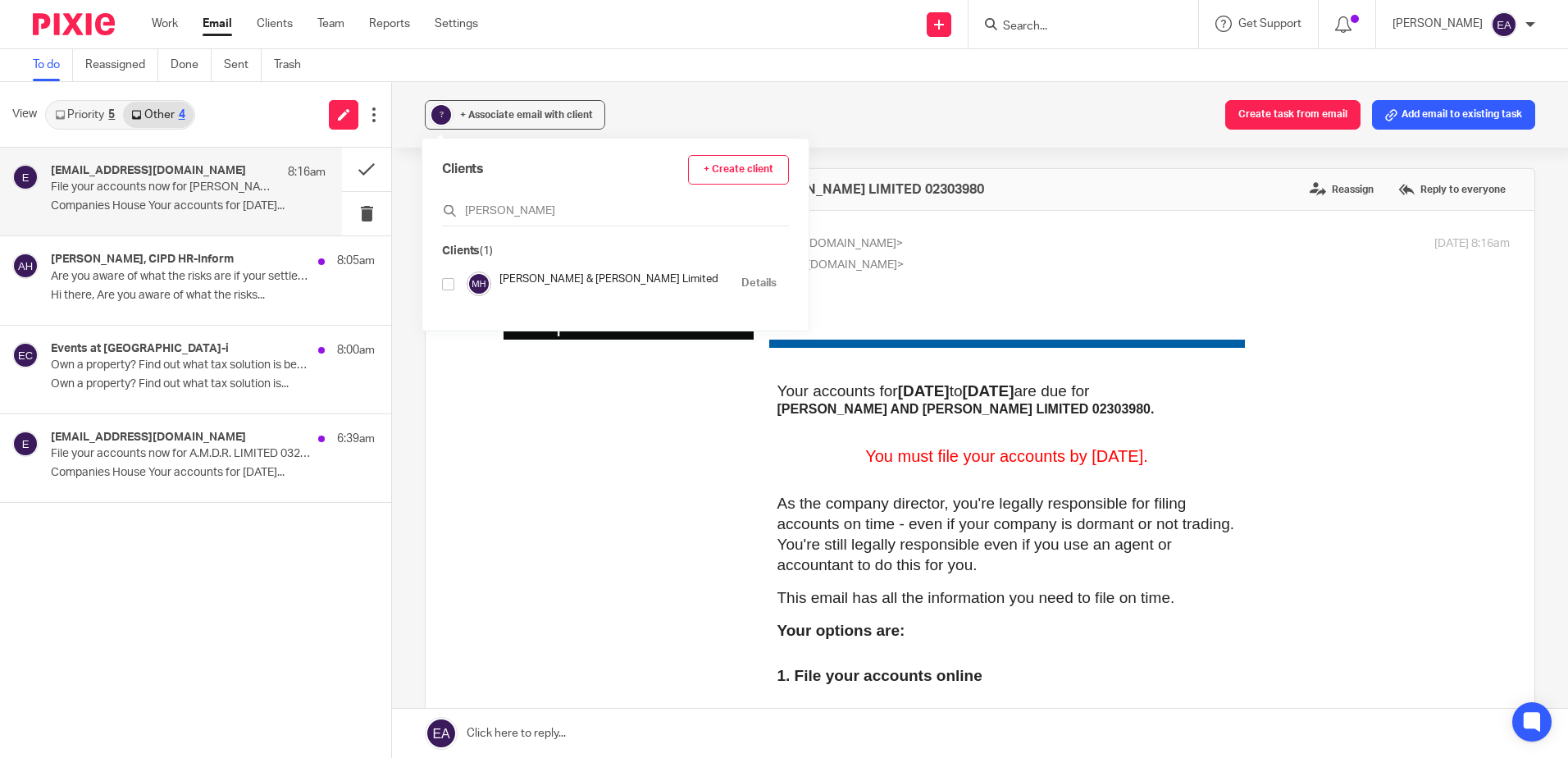
type input "michael Hern"
click at [449, 284] on input "checkbox" at bounding box center [449, 284] width 12 height 12
checkbox input "true"
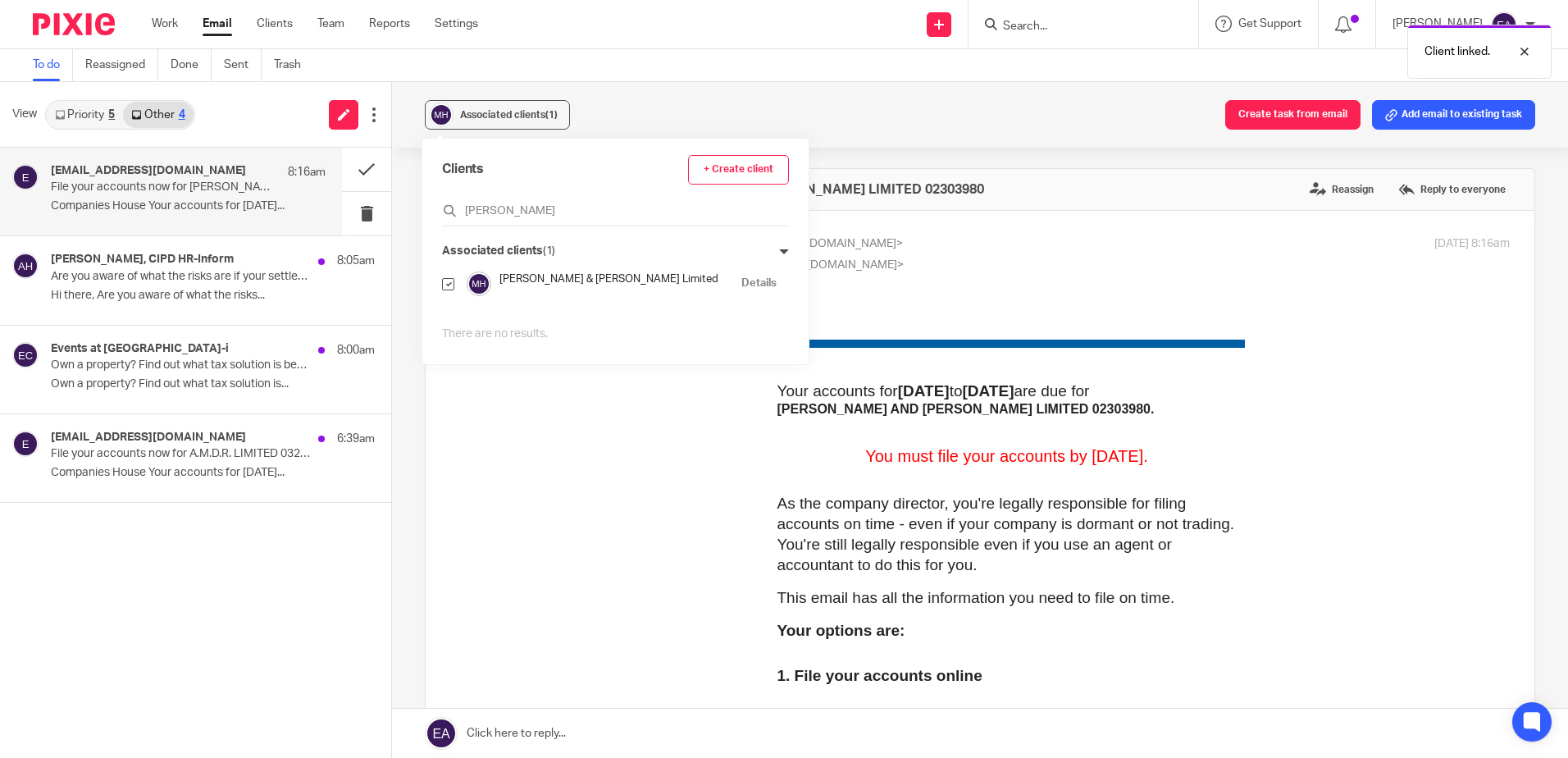
click at [742, 281] on link "Details" at bounding box center [759, 283] width 35 height 16
click at [257, 194] on p "File your accounts now for MICHAEL AND HENRIETTA SPINK LIMITED 02303980" at bounding box center [161, 187] width 220 height 14
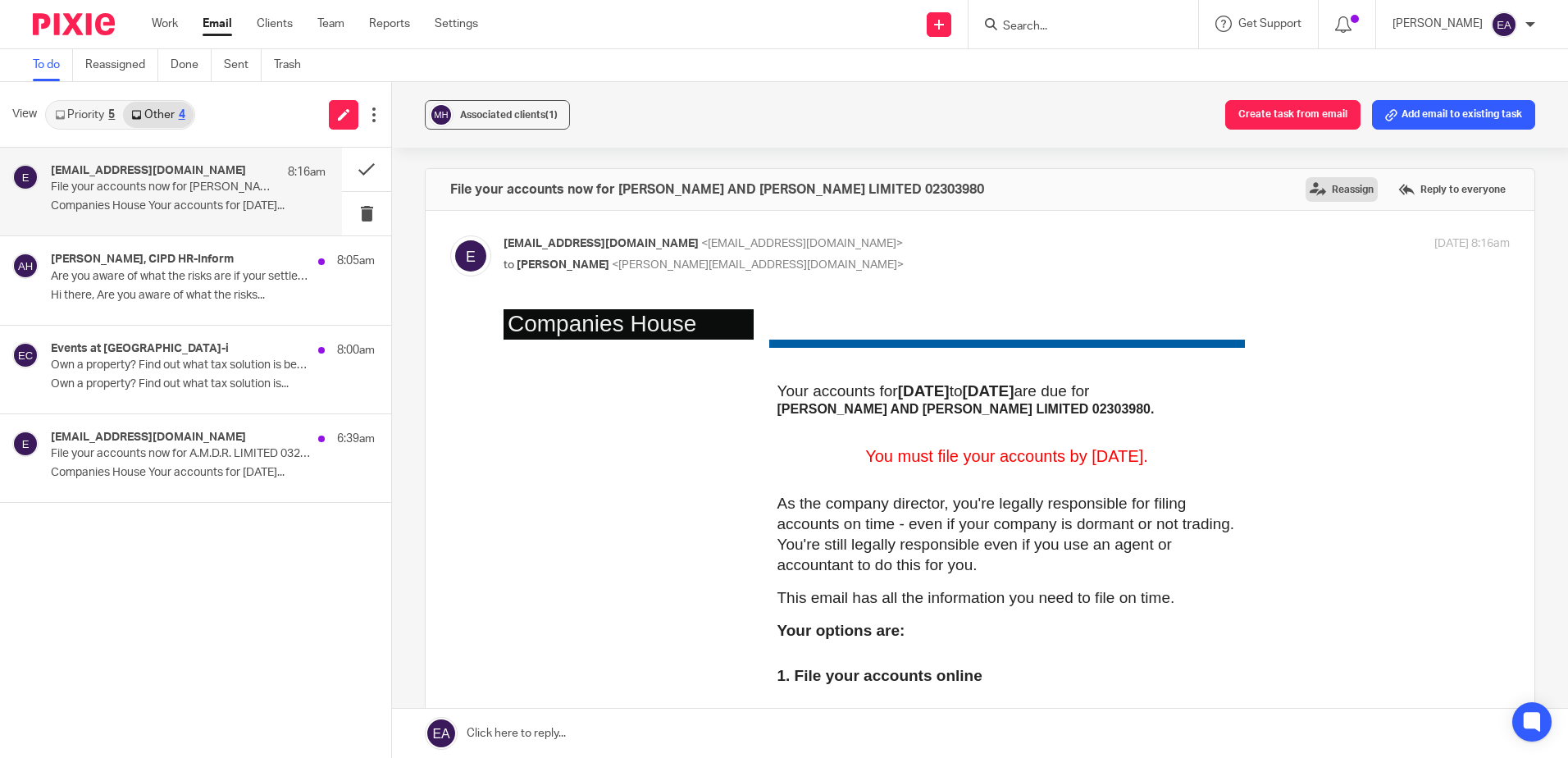
click at [1314, 191] on label "Reassign" at bounding box center [1342, 190] width 72 height 25
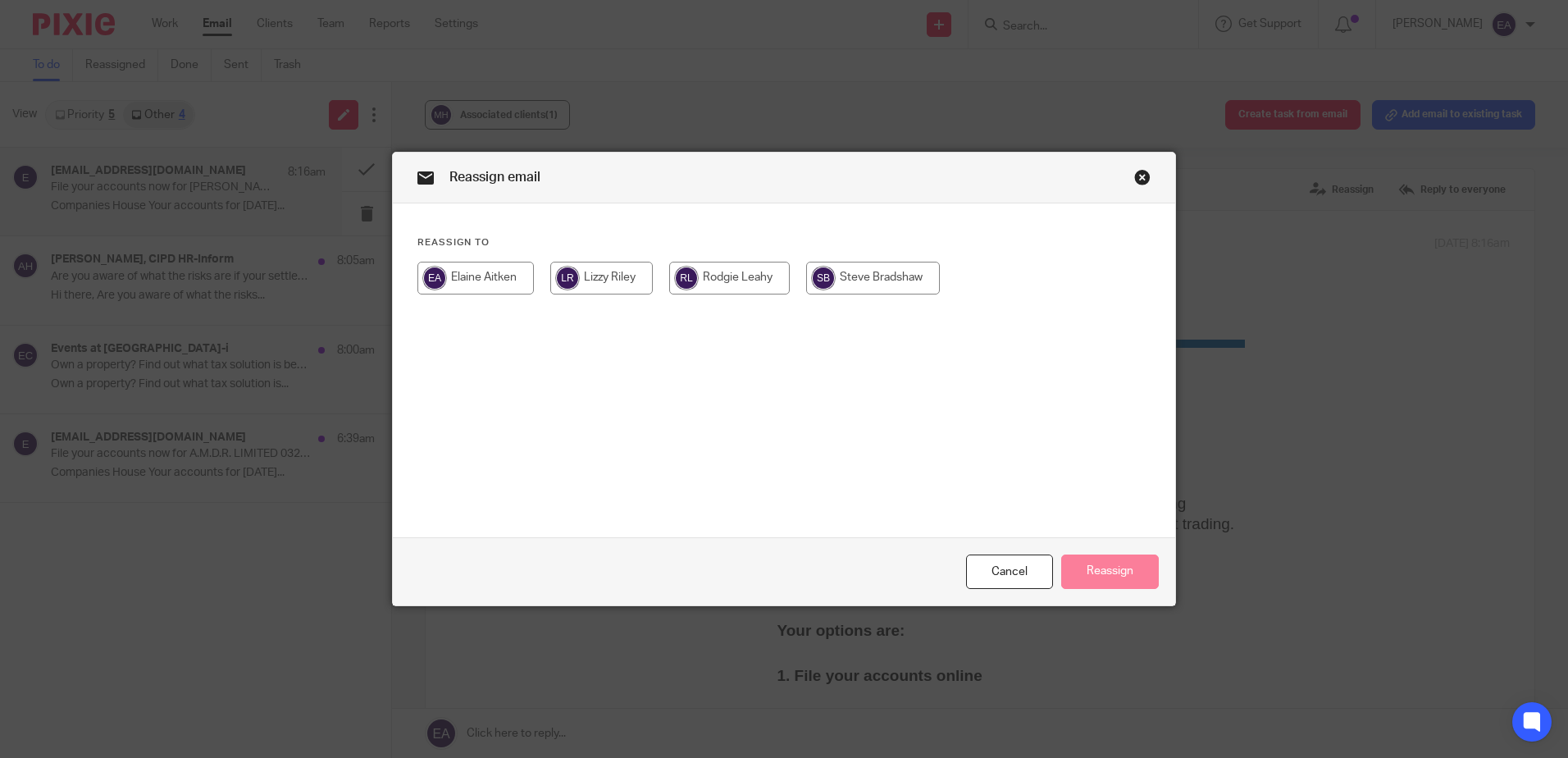
click at [713, 281] on input "radio" at bounding box center [729, 277] width 121 height 33
radio input "true"
click at [1109, 572] on button "Reassign" at bounding box center [1110, 572] width 98 height 35
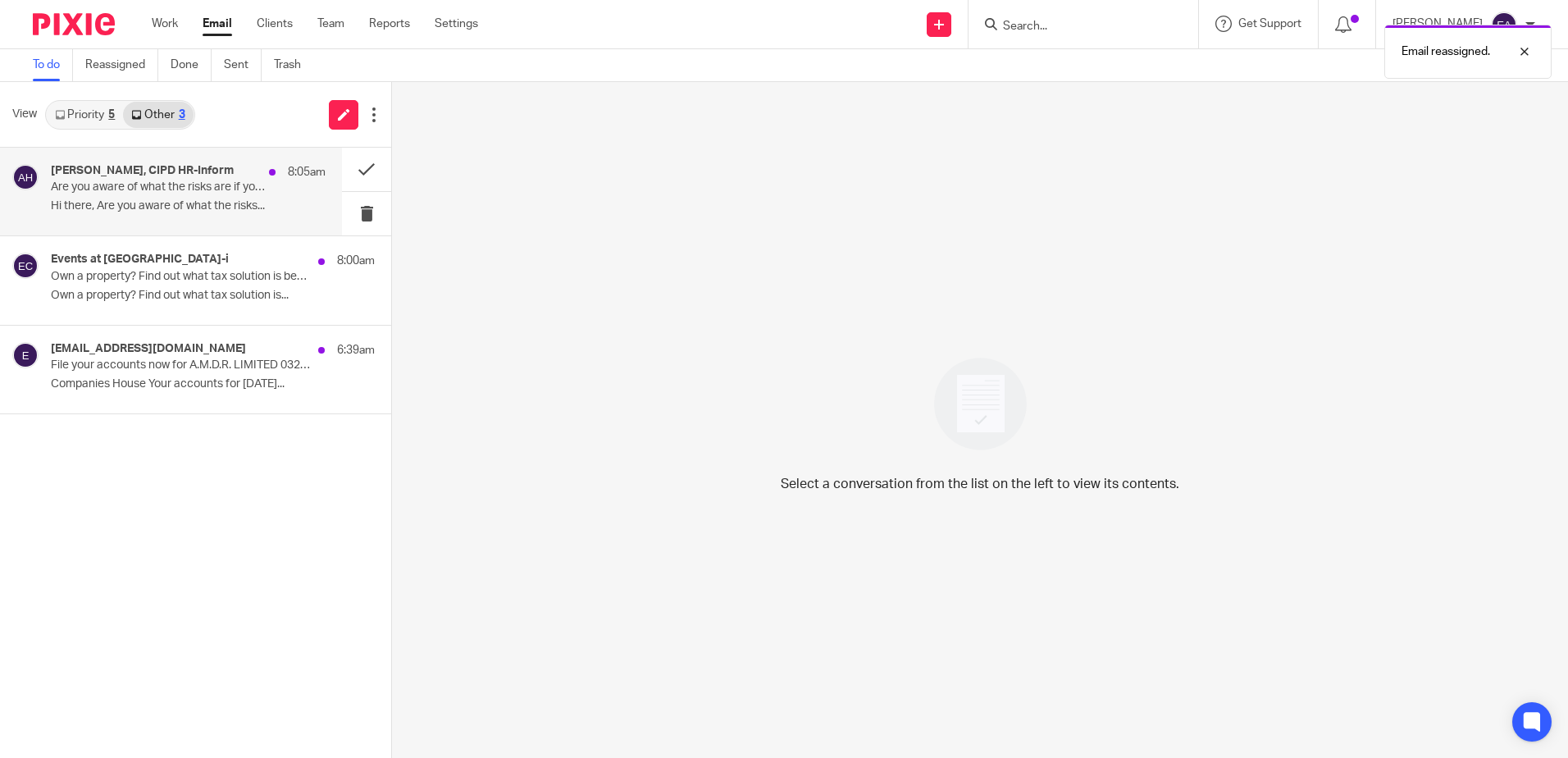
click at [280, 194] on div "Amanda Chadwick, CIPD HR-Inform 8:05am Are you aware of what the risks are if y…" at bounding box center [188, 191] width 275 height 55
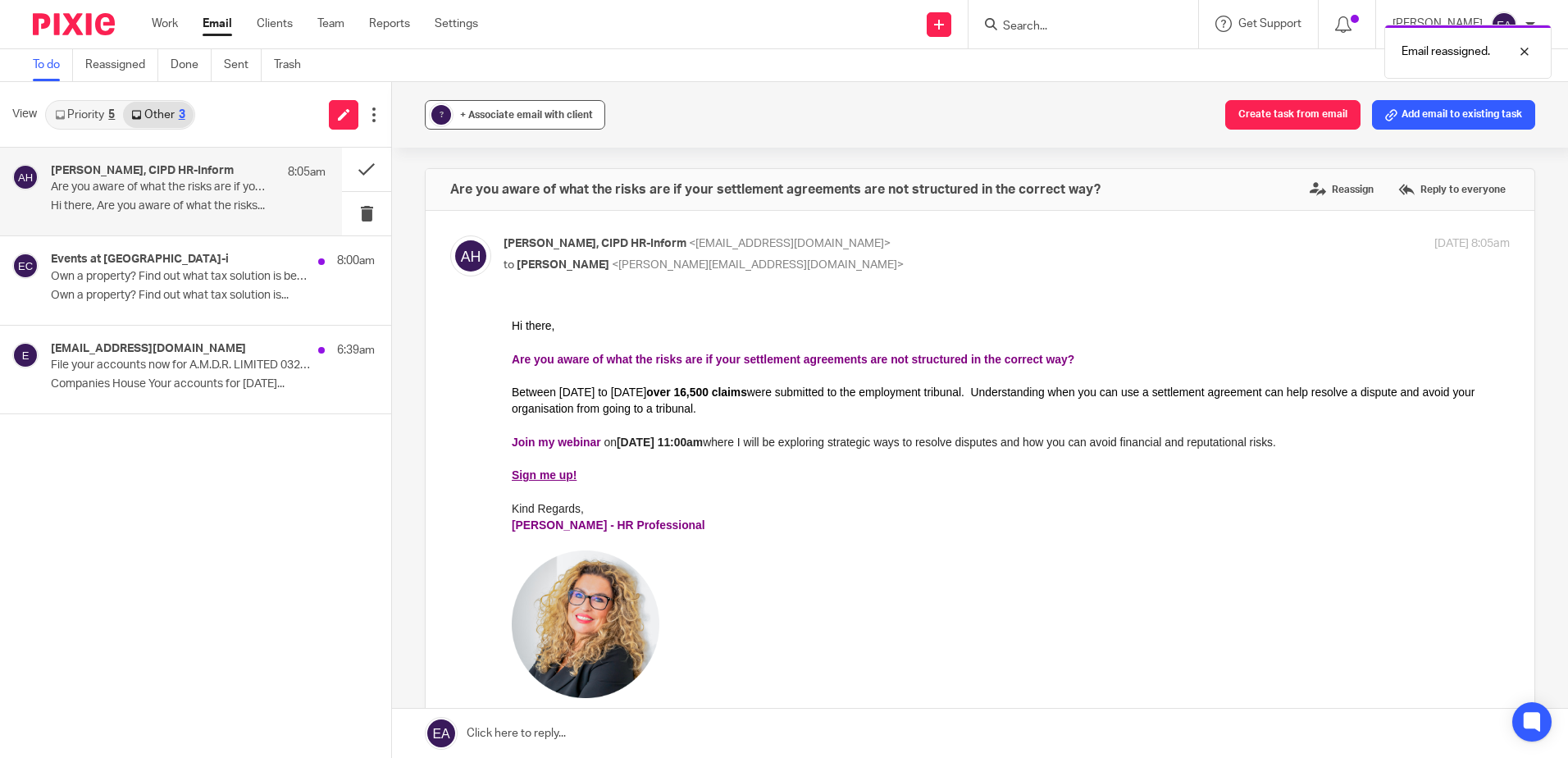
click at [469, 113] on span "+ Associate email with client" at bounding box center [526, 115] width 133 height 10
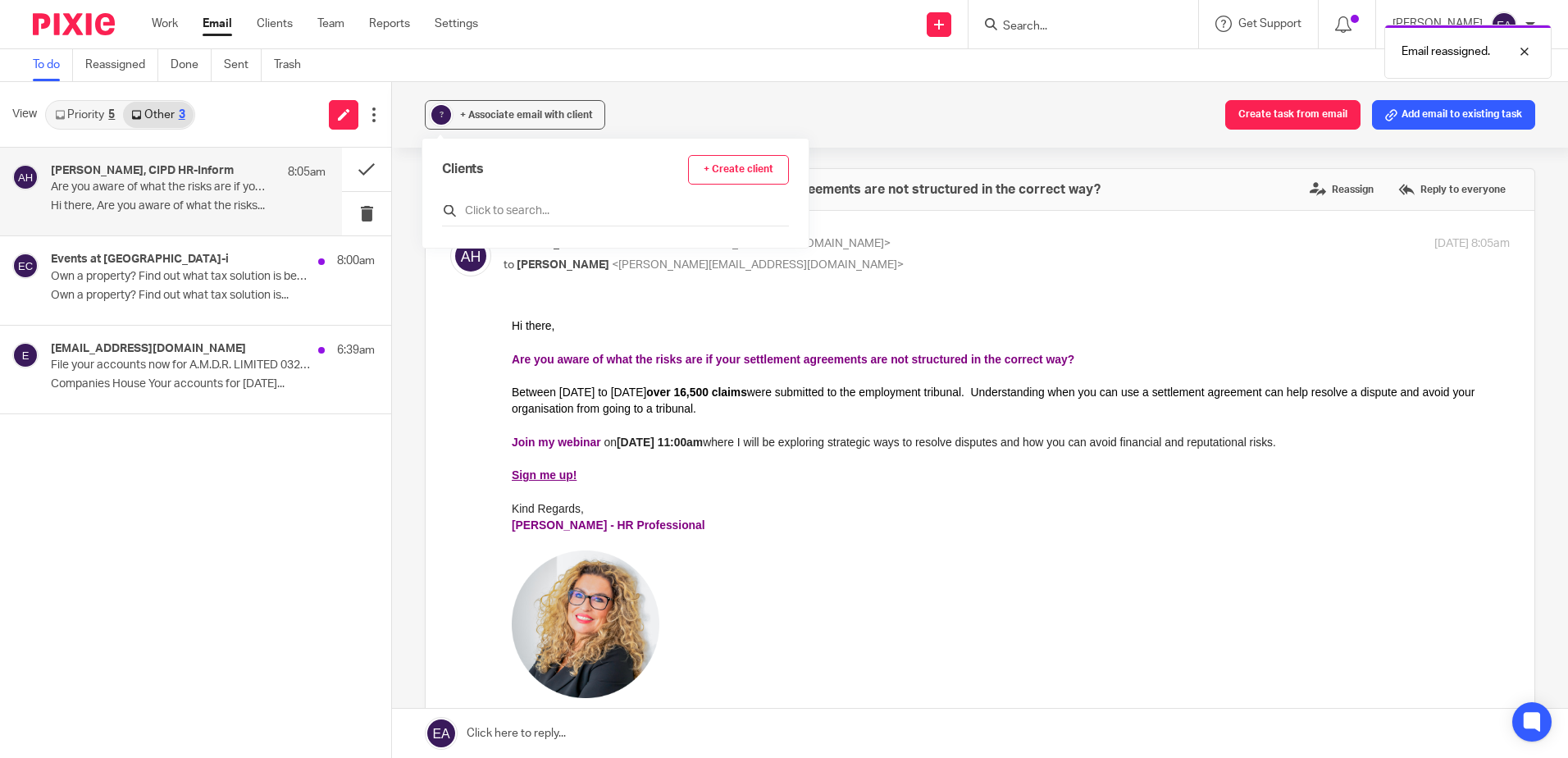
click at [515, 202] on input "text" at bounding box center [615, 210] width 347 height 17
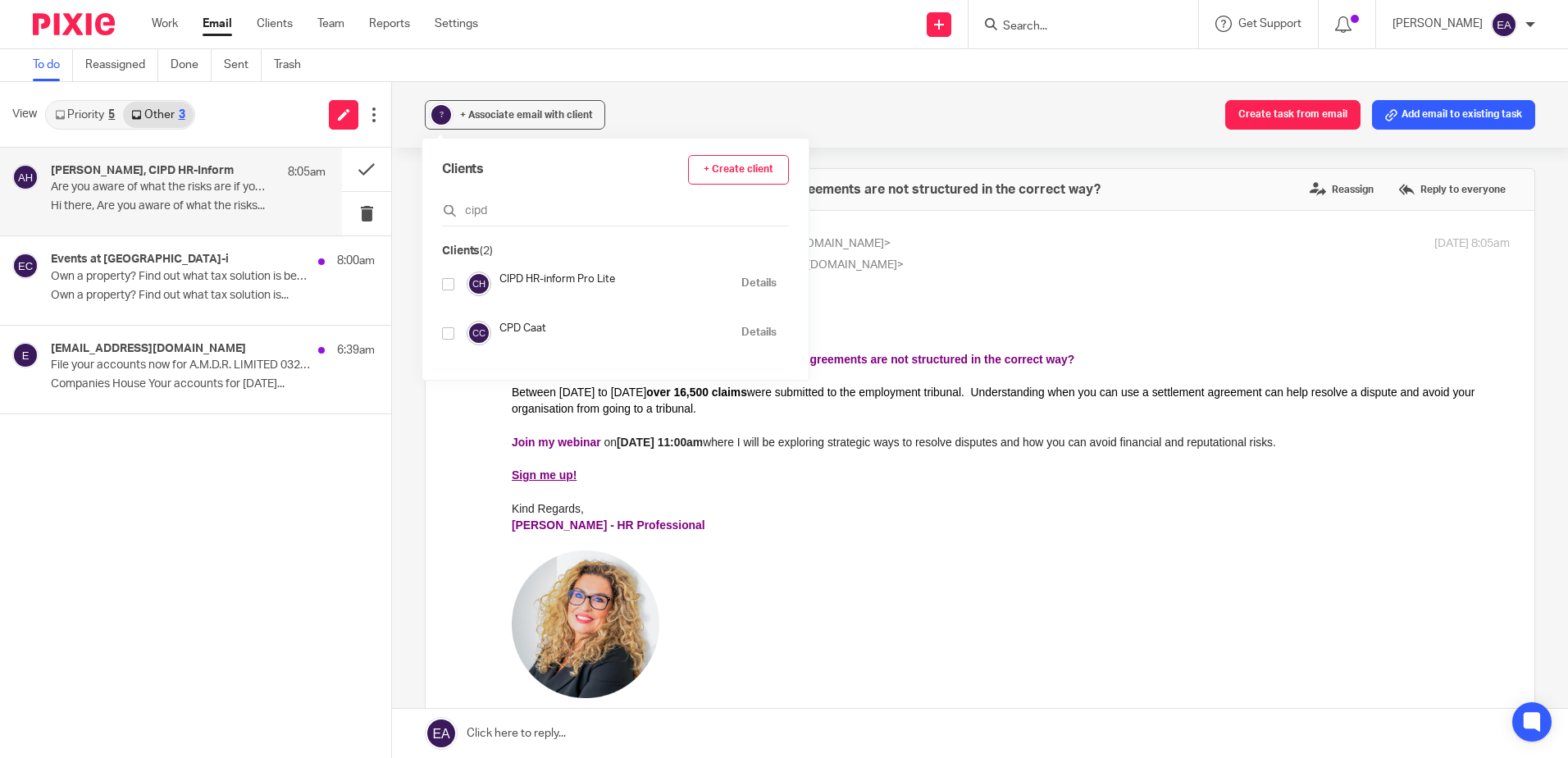
type input "cipd"
click at [452, 281] on input "checkbox" at bounding box center [449, 284] width 12 height 12
checkbox input "true"
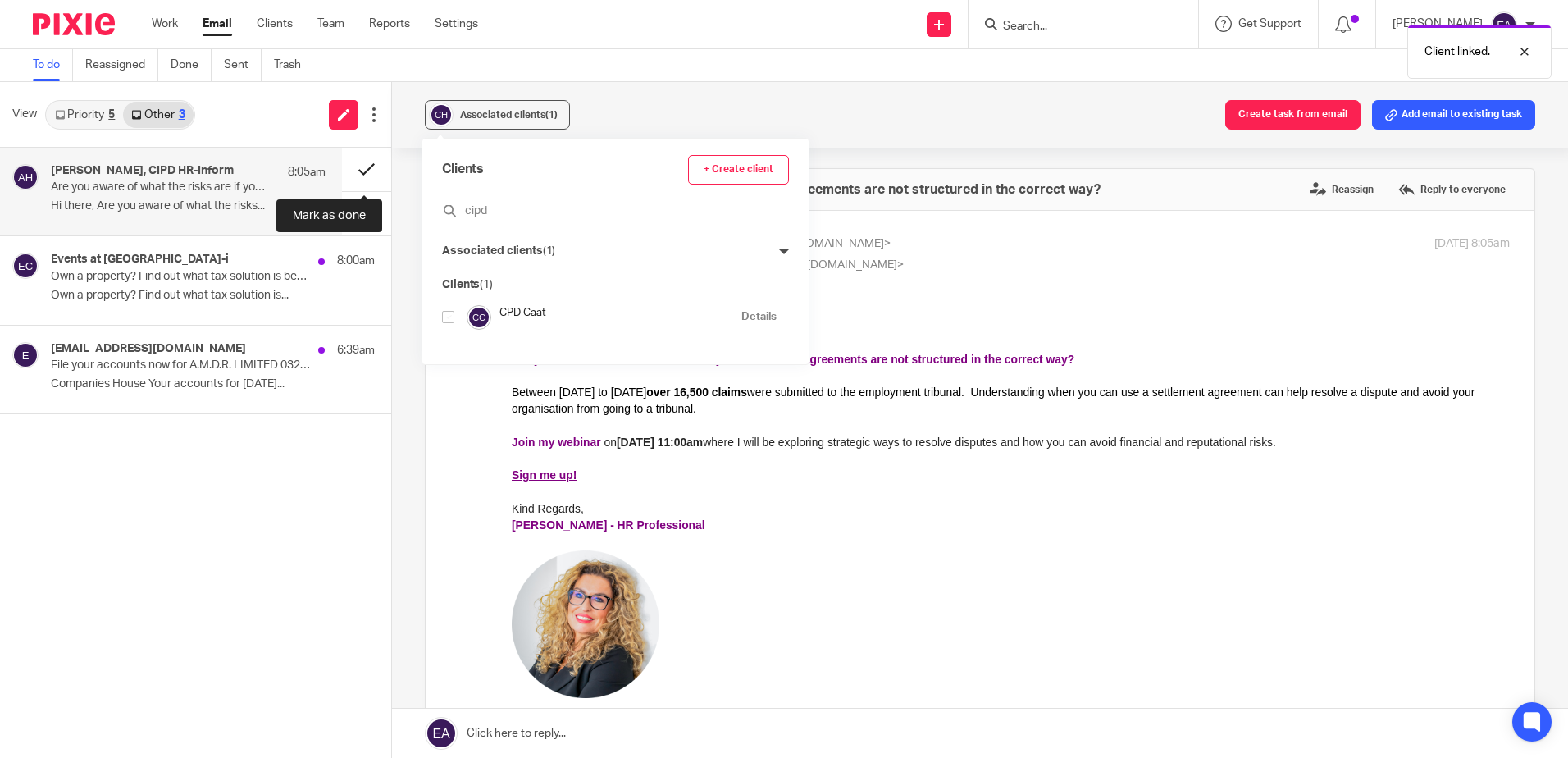
click at [363, 173] on button at bounding box center [366, 169] width 49 height 43
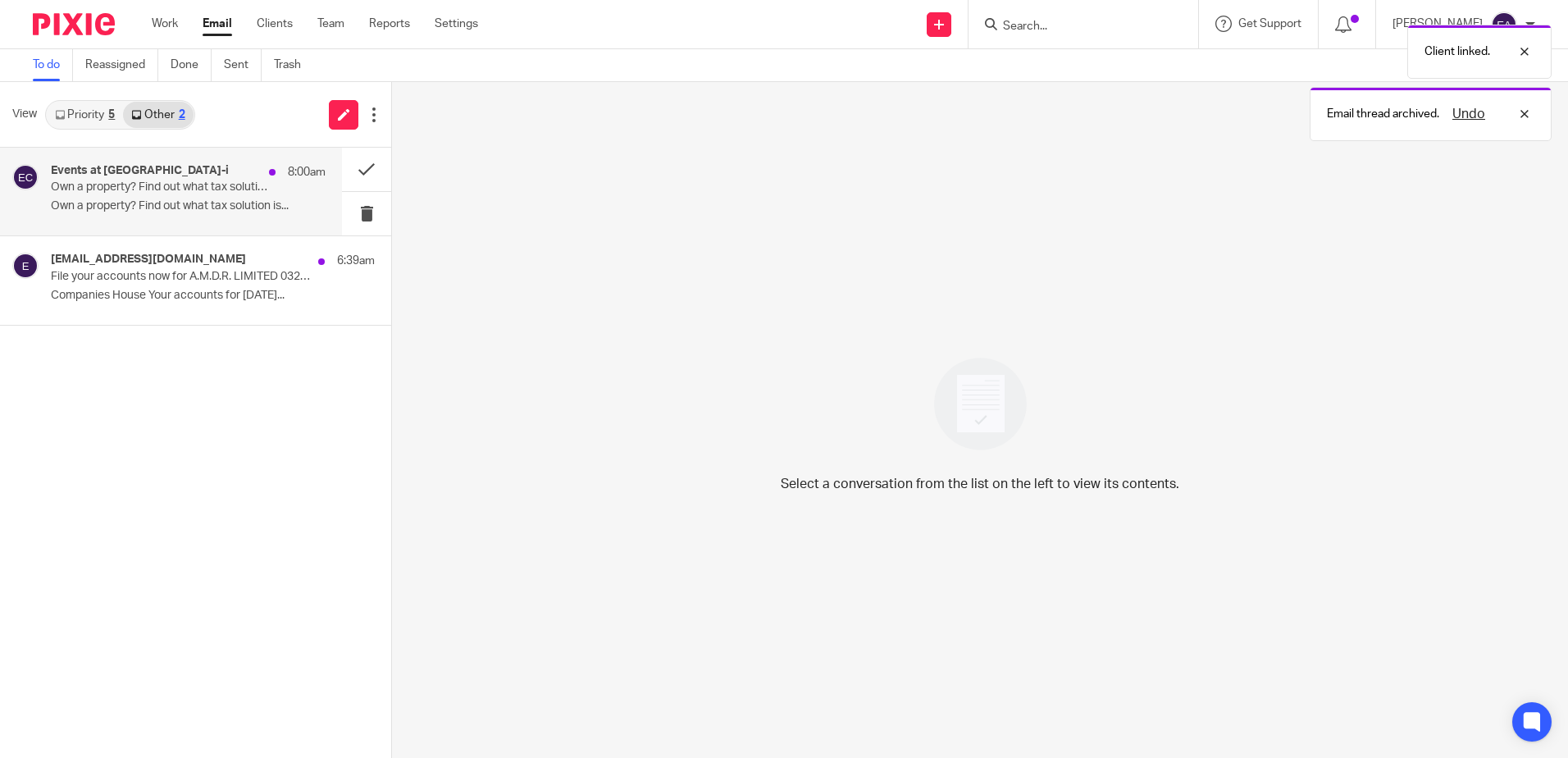
click at [170, 221] on div "Events at Croner-i 8:00am Own a property? Find out what tax solution is best su…" at bounding box center [170, 191] width 342 height 87
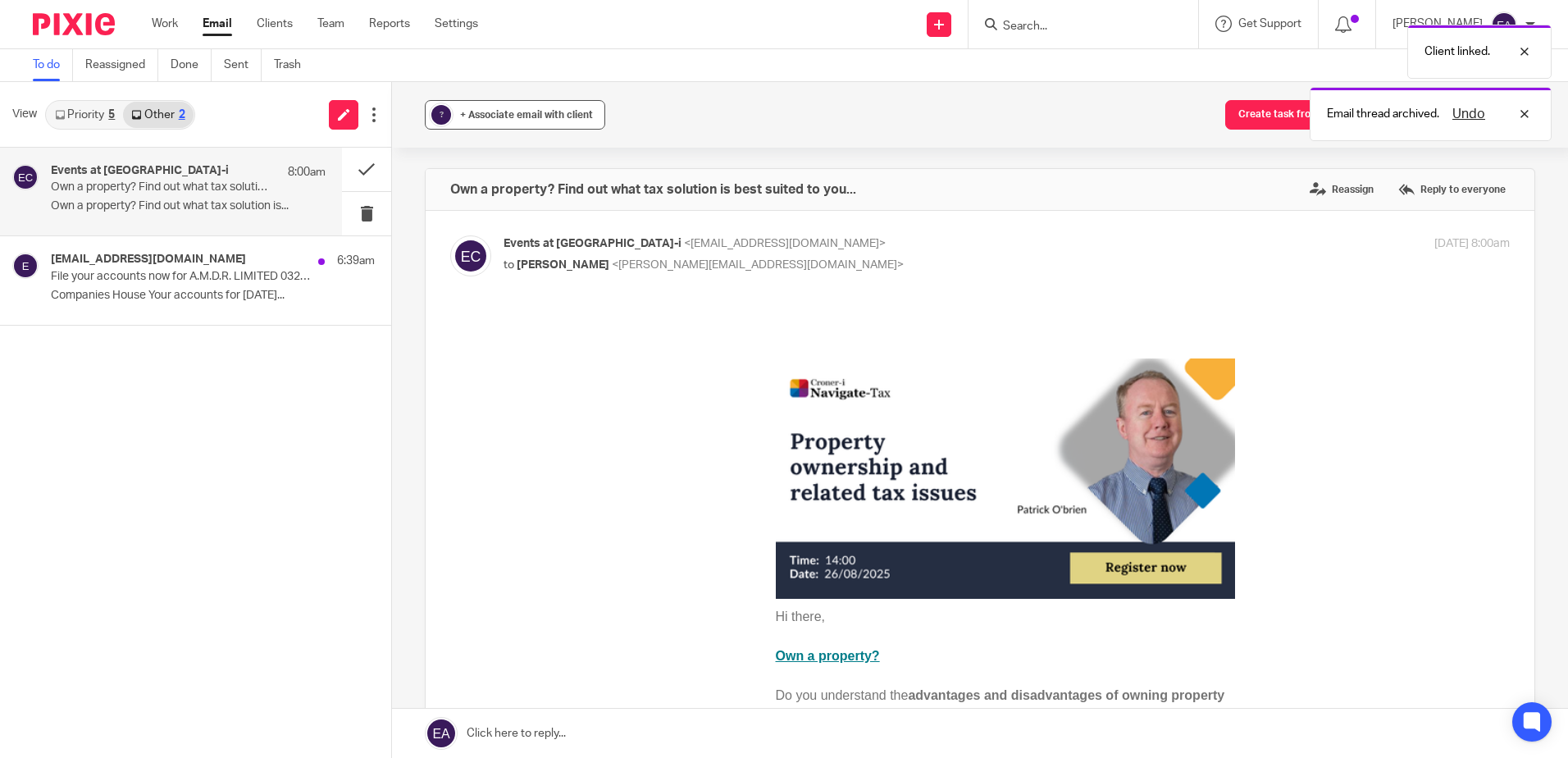
click at [474, 121] on div "+ Associate email with client" at bounding box center [526, 115] width 133 height 17
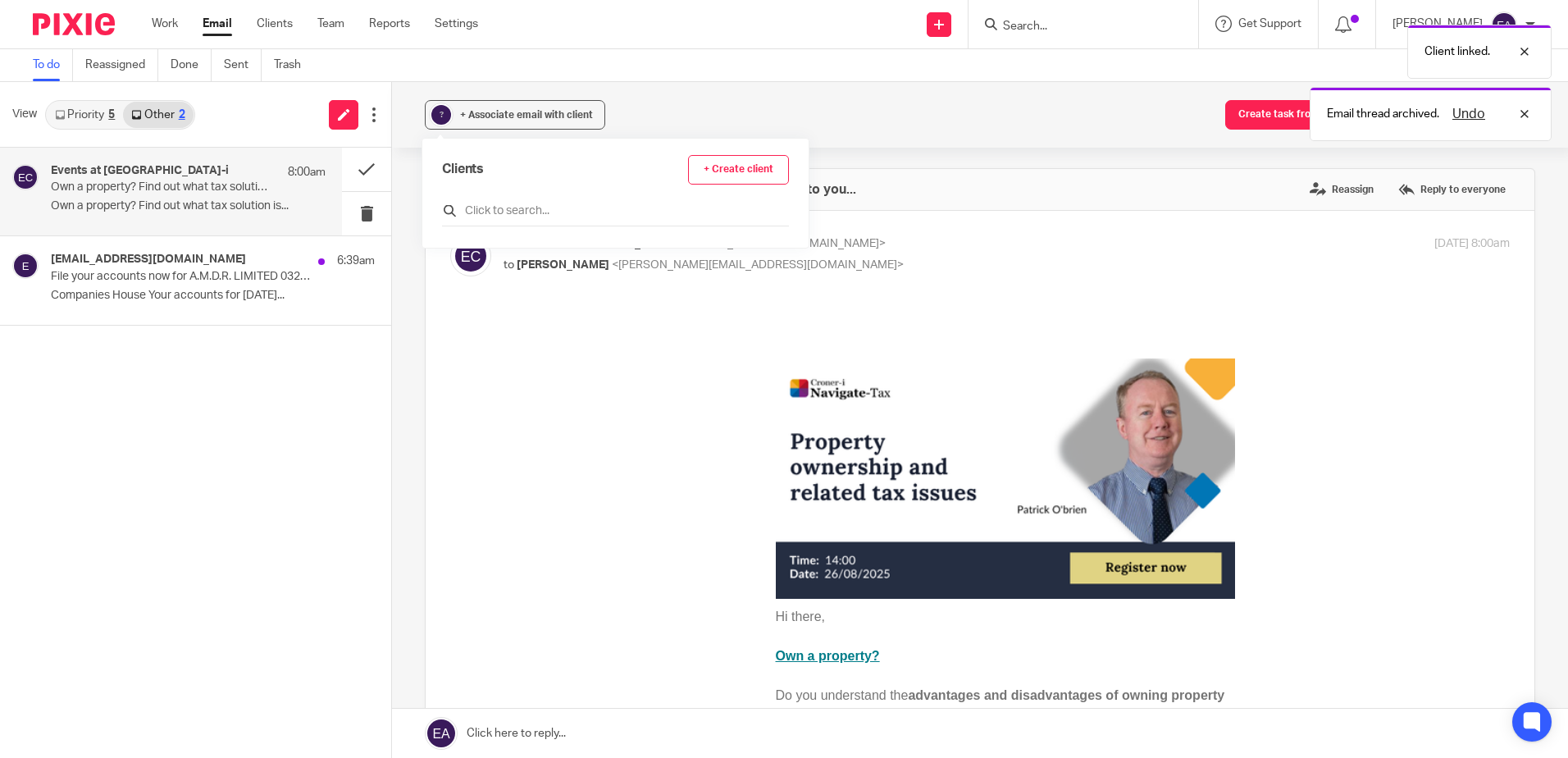
click at [515, 208] on input "text" at bounding box center [615, 210] width 347 height 17
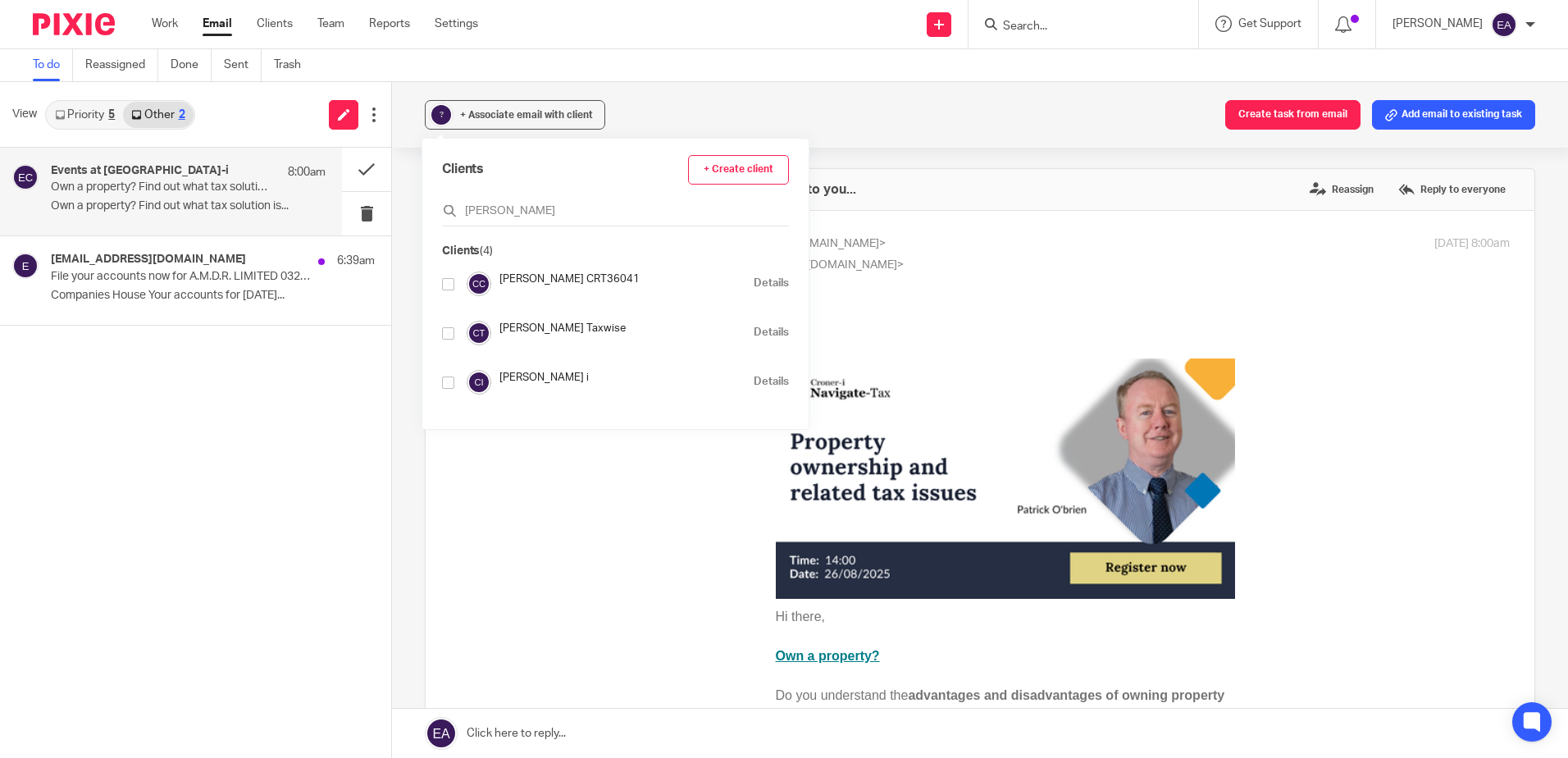
type input "croner"
click at [447, 379] on input "checkbox" at bounding box center [449, 382] width 12 height 12
checkbox input "true"
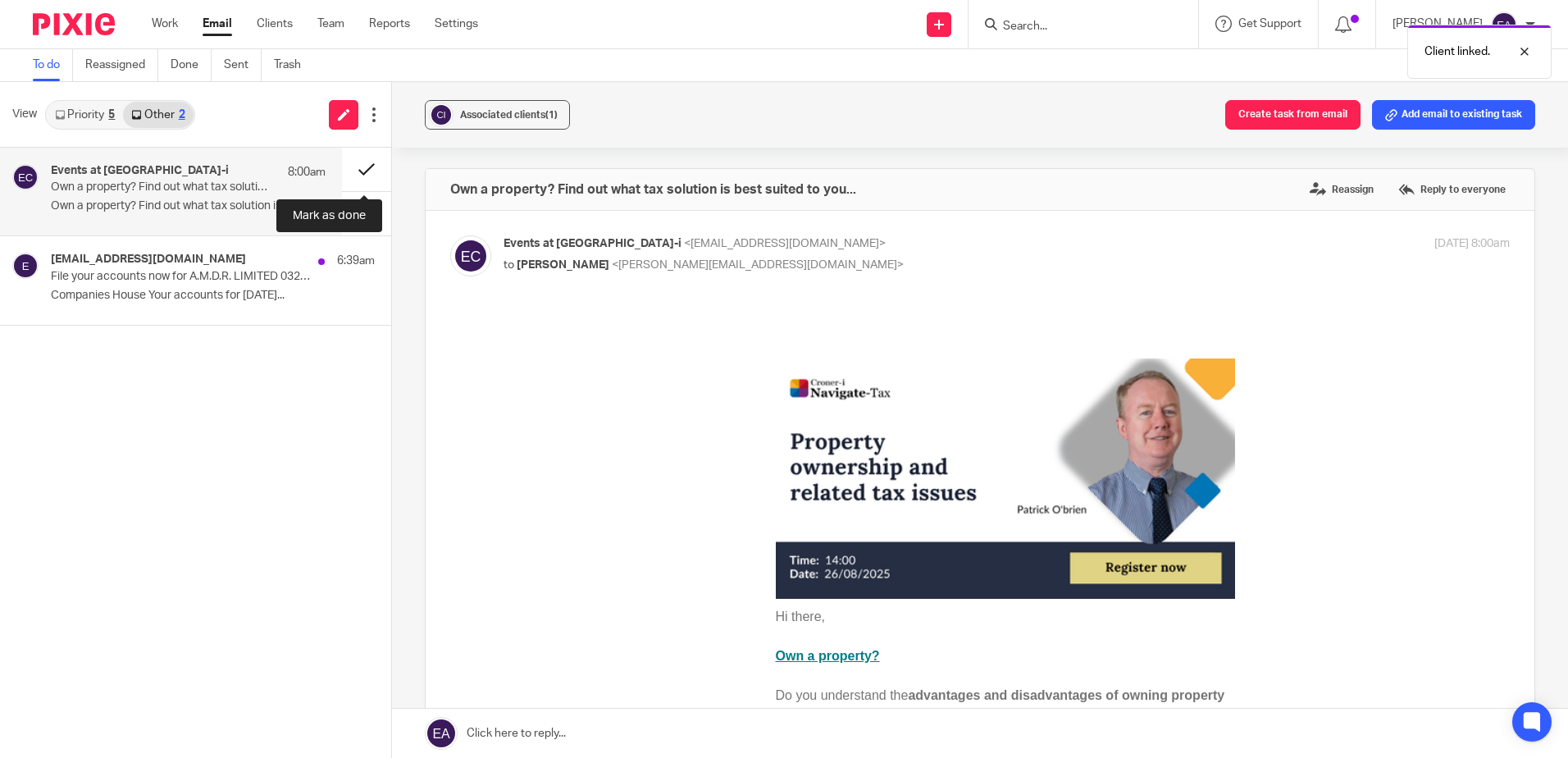
click at [362, 171] on button at bounding box center [366, 169] width 49 height 43
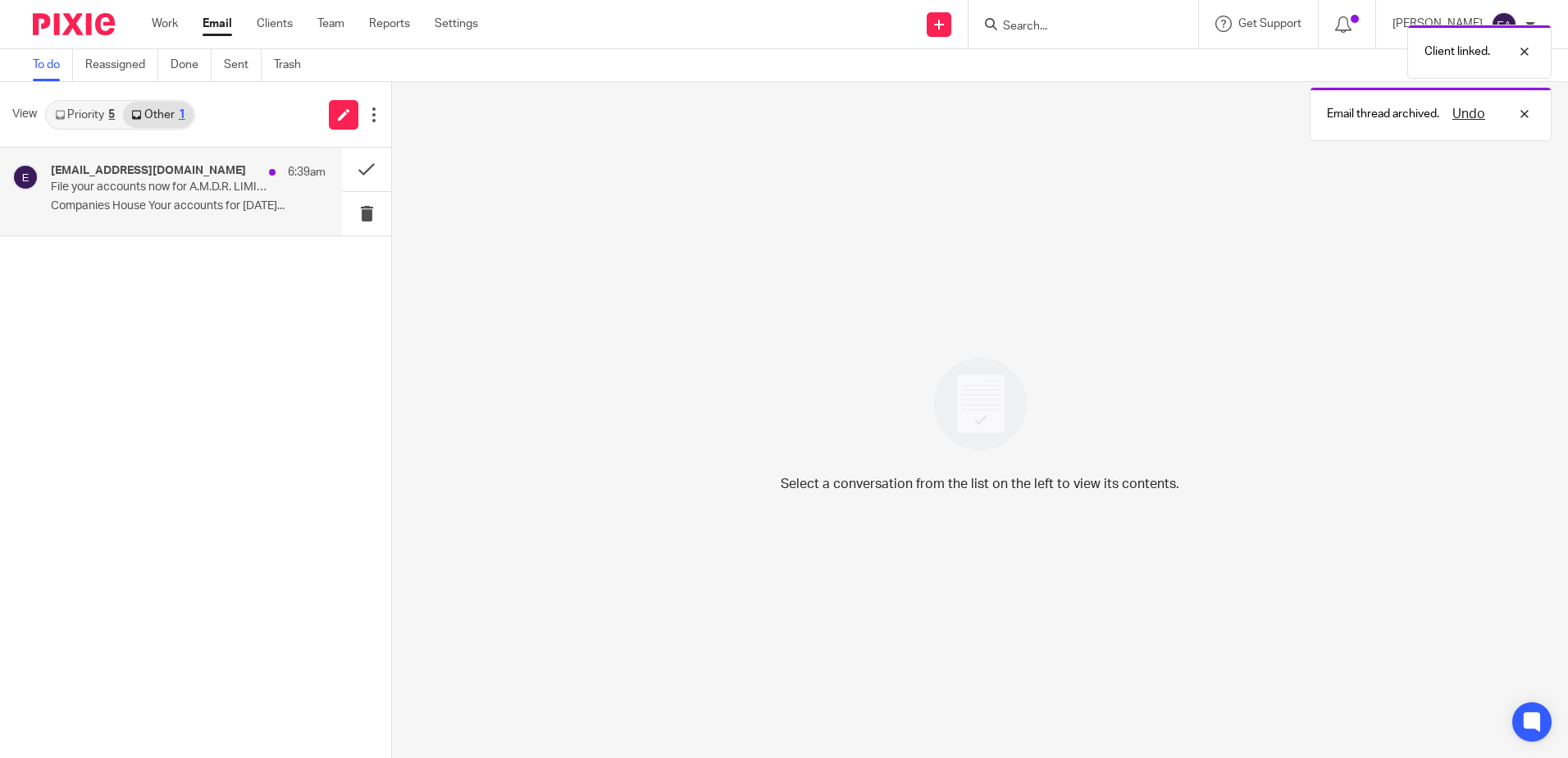
click at [202, 206] on p "Companies House Your accounts for [DATE]..." at bounding box center [188, 206] width 275 height 14
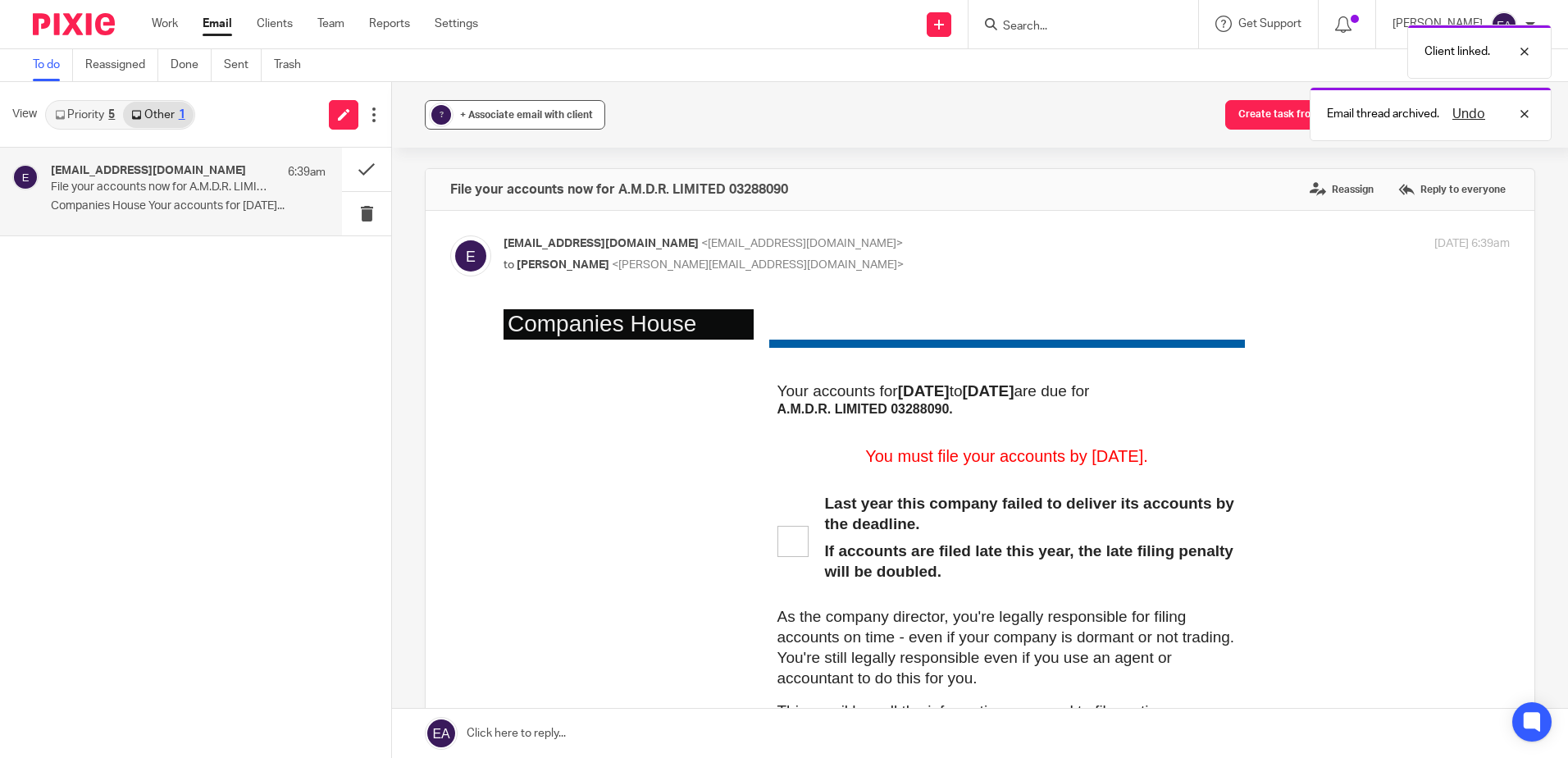
click at [468, 115] on span "+ Associate email with client" at bounding box center [526, 115] width 133 height 10
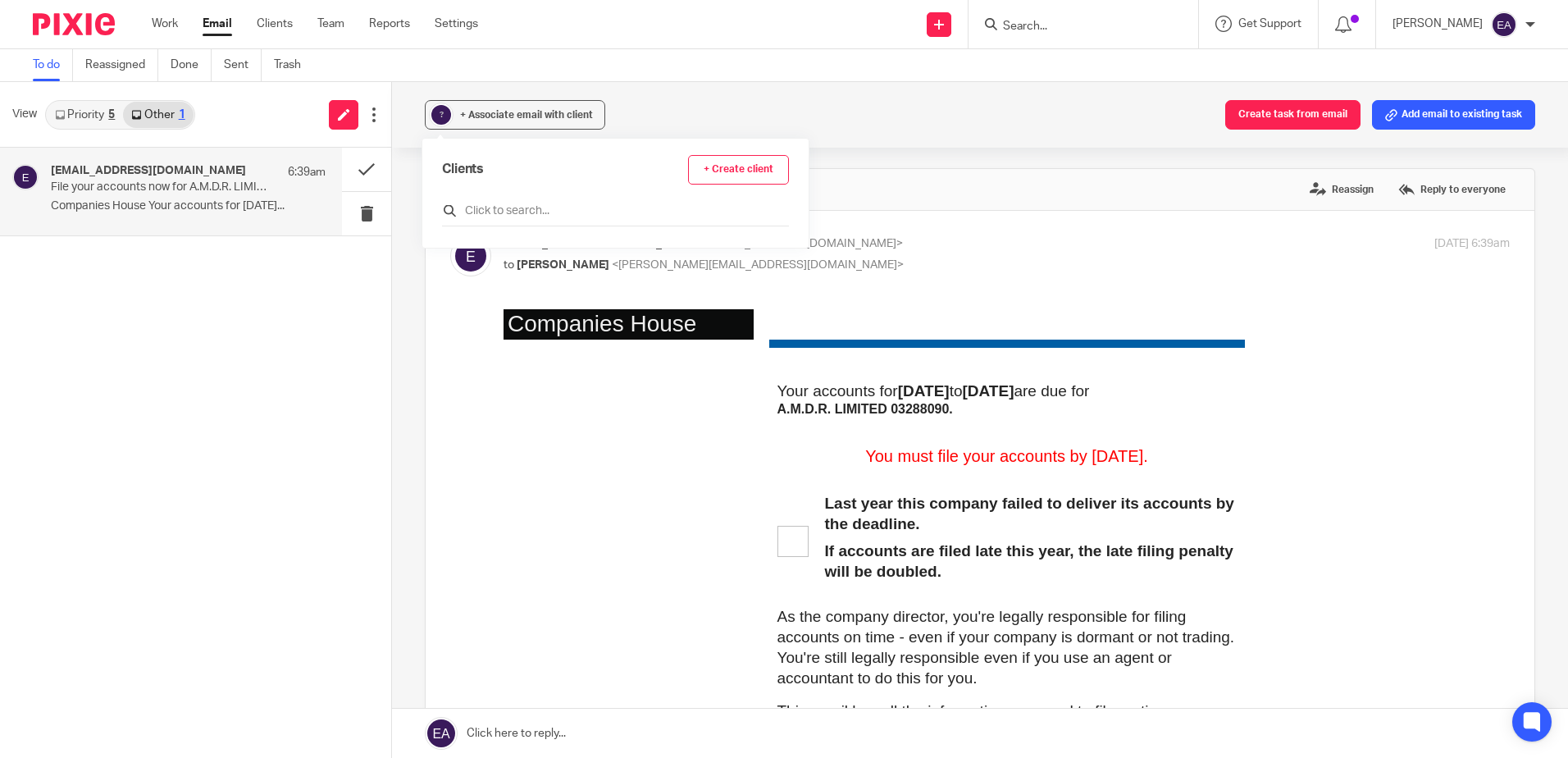
click at [525, 203] on input "text" at bounding box center [615, 210] width 347 height 17
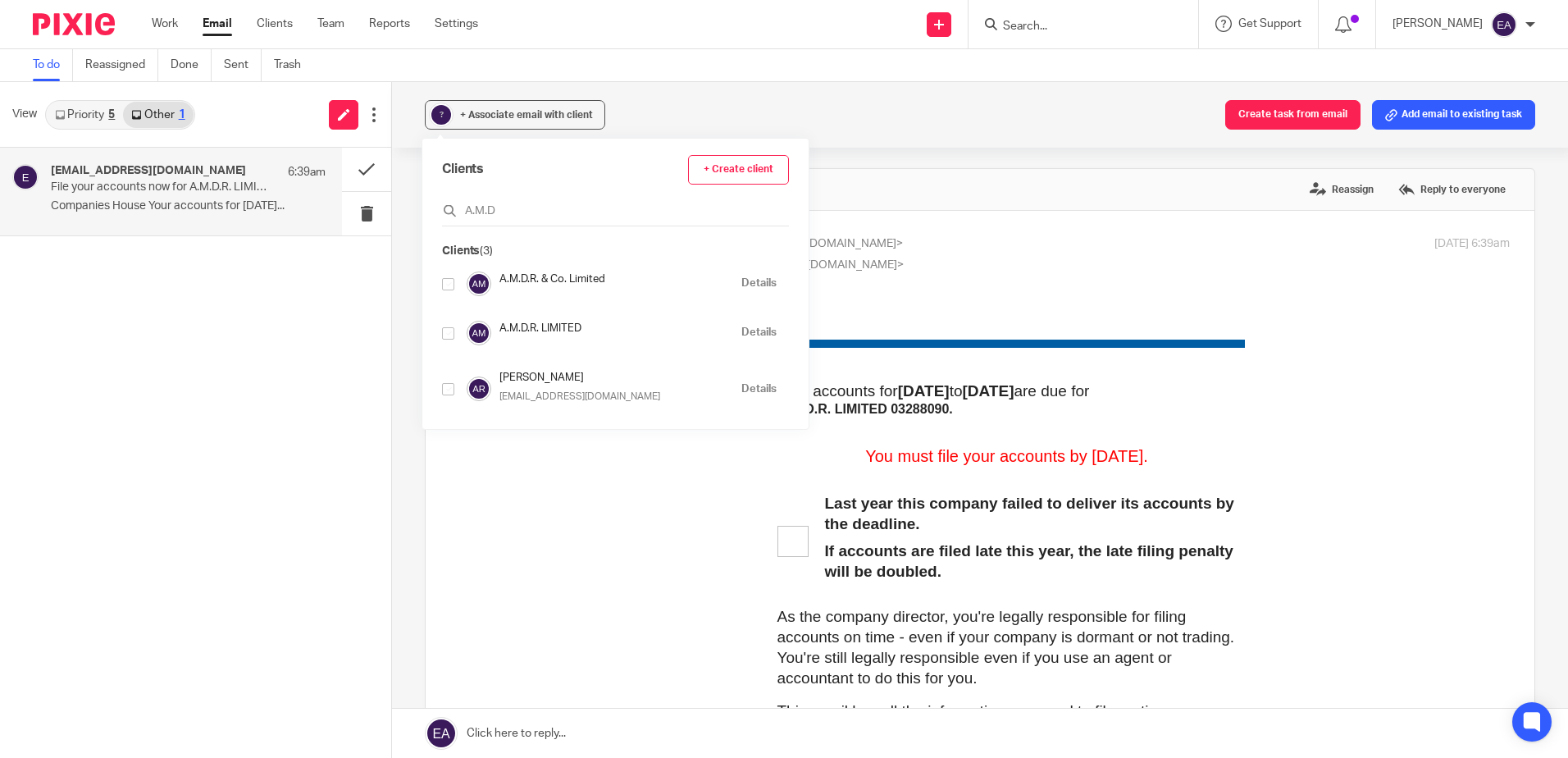
type input "A.M.D"
click at [450, 339] on input "checkbox" at bounding box center [449, 334] width 12 height 12
checkbox input "true"
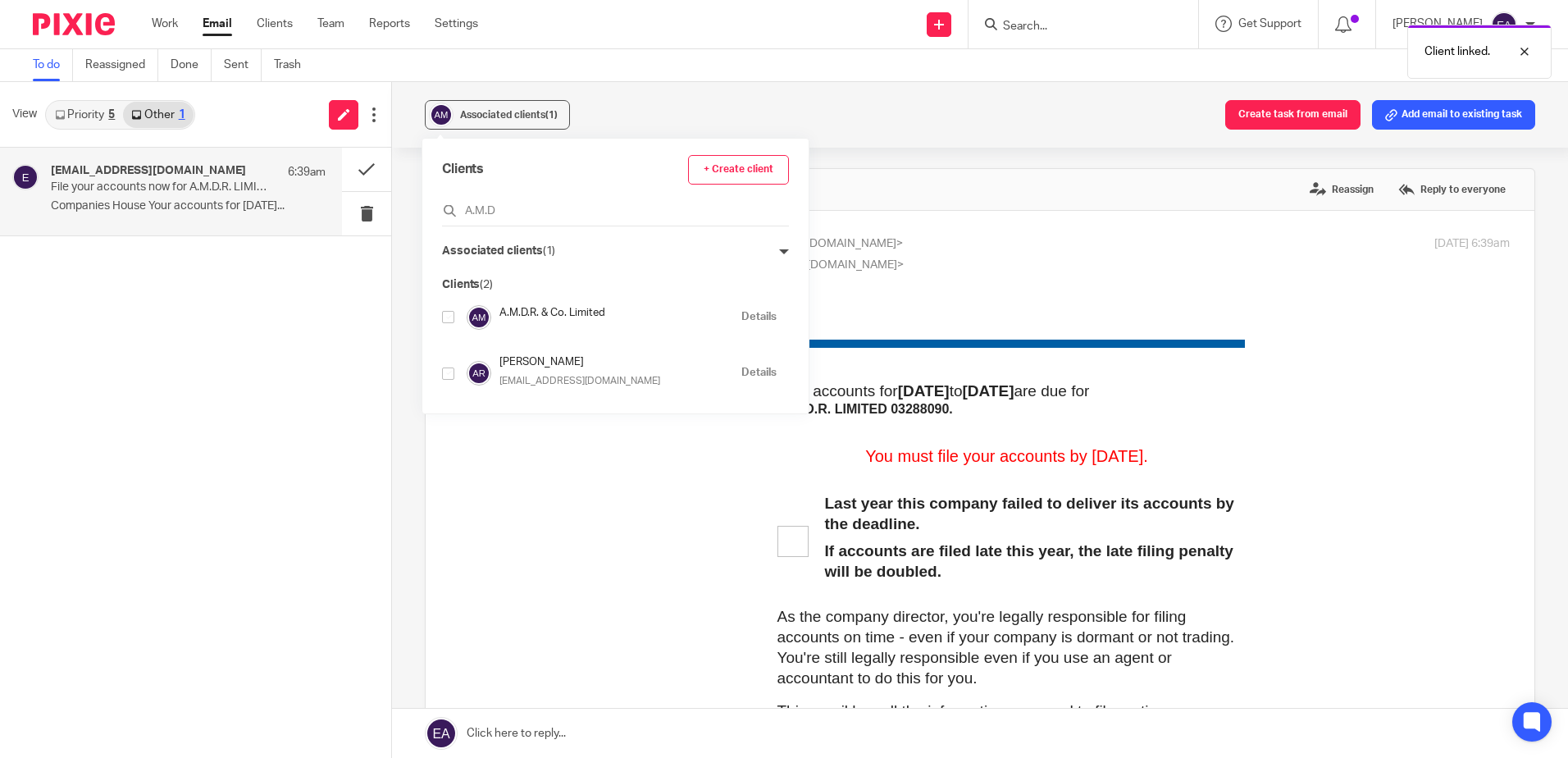
click at [780, 250] on icon at bounding box center [784, 251] width 10 height 10
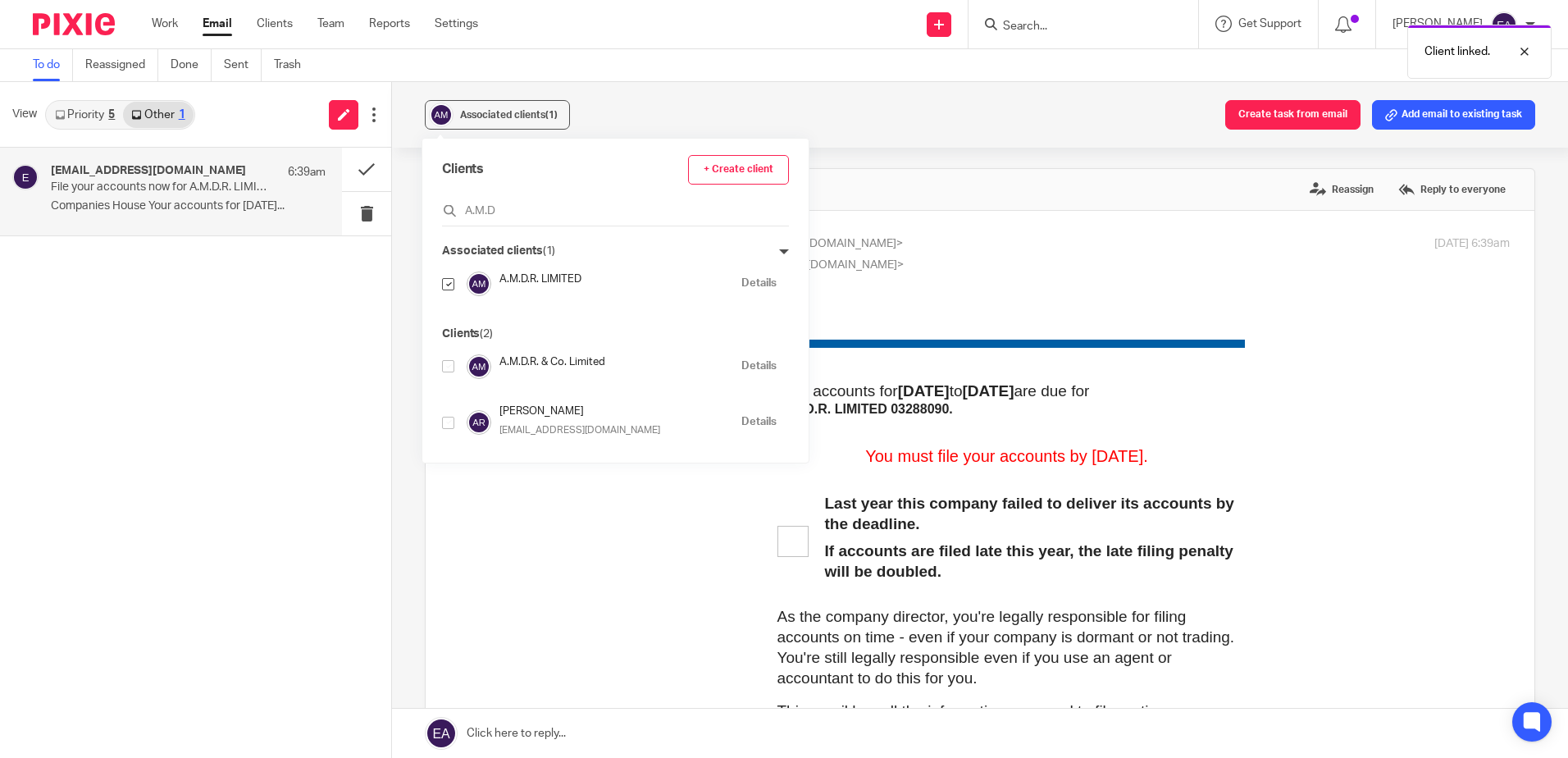
click at [742, 276] on link "Details" at bounding box center [759, 283] width 35 height 16
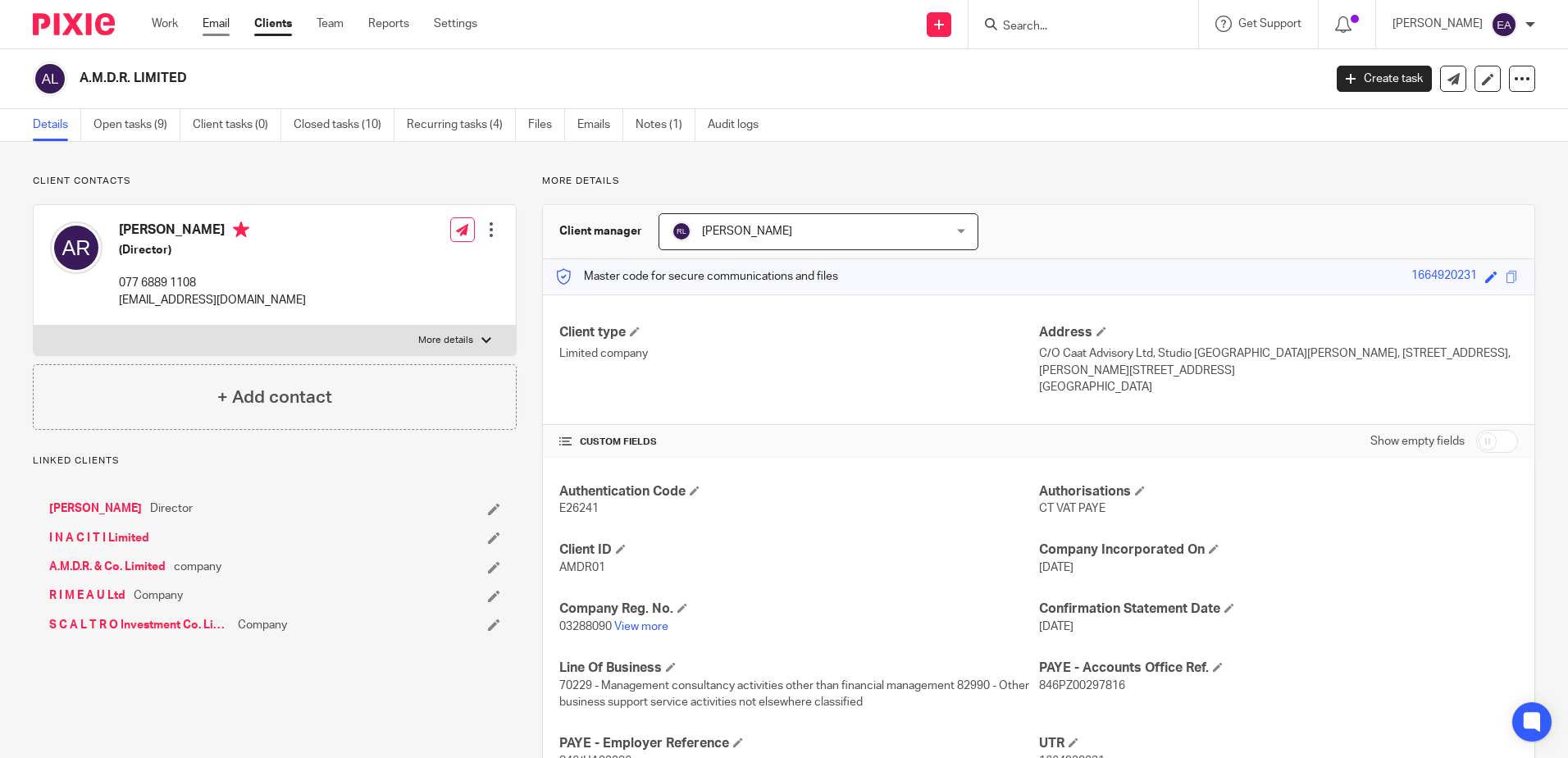
click at [223, 24] on link "Email" at bounding box center [215, 24] width 27 height 17
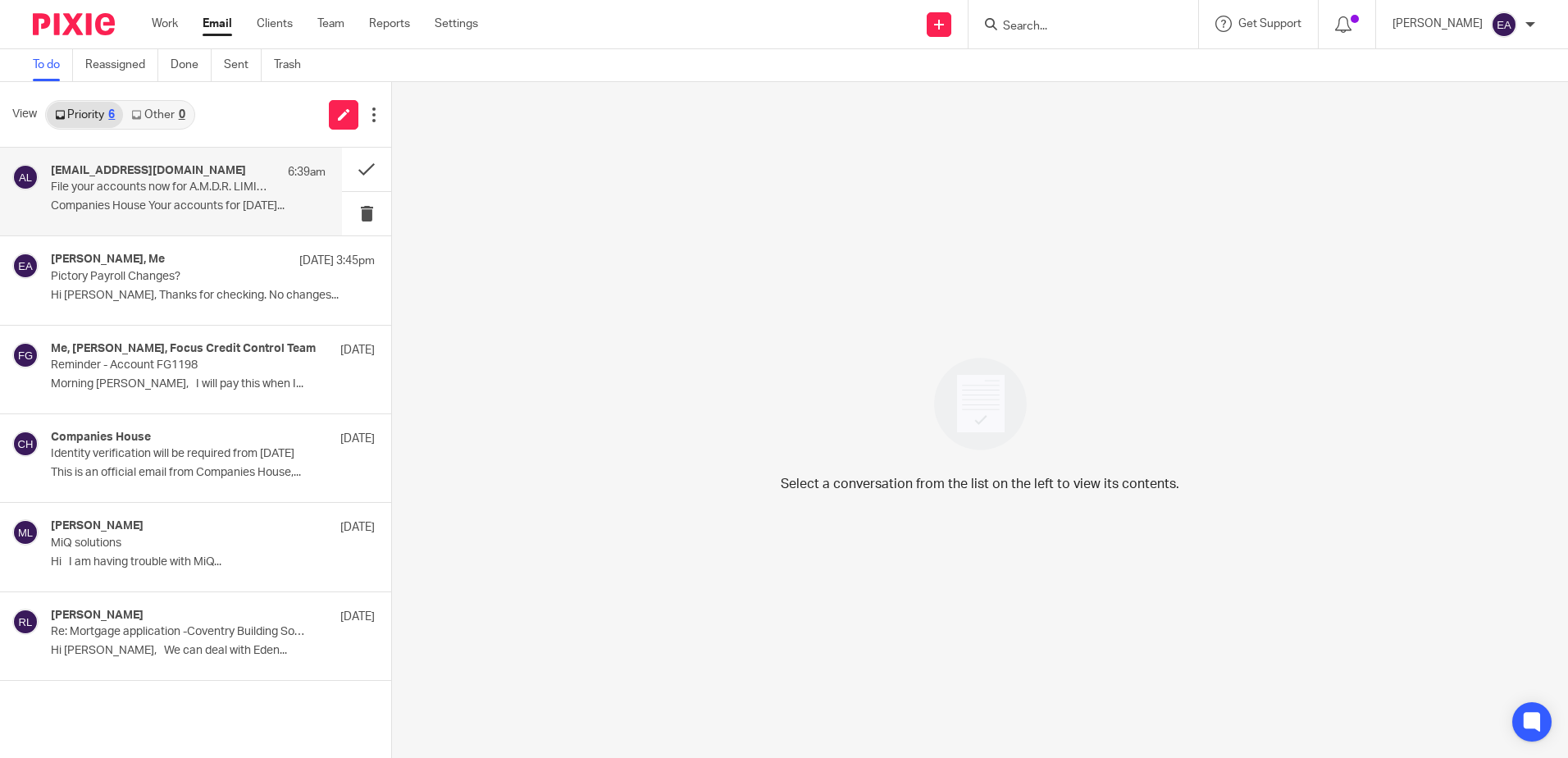
click at [176, 176] on h4 "[EMAIL_ADDRESS][DOMAIN_NAME]" at bounding box center [148, 171] width 195 height 14
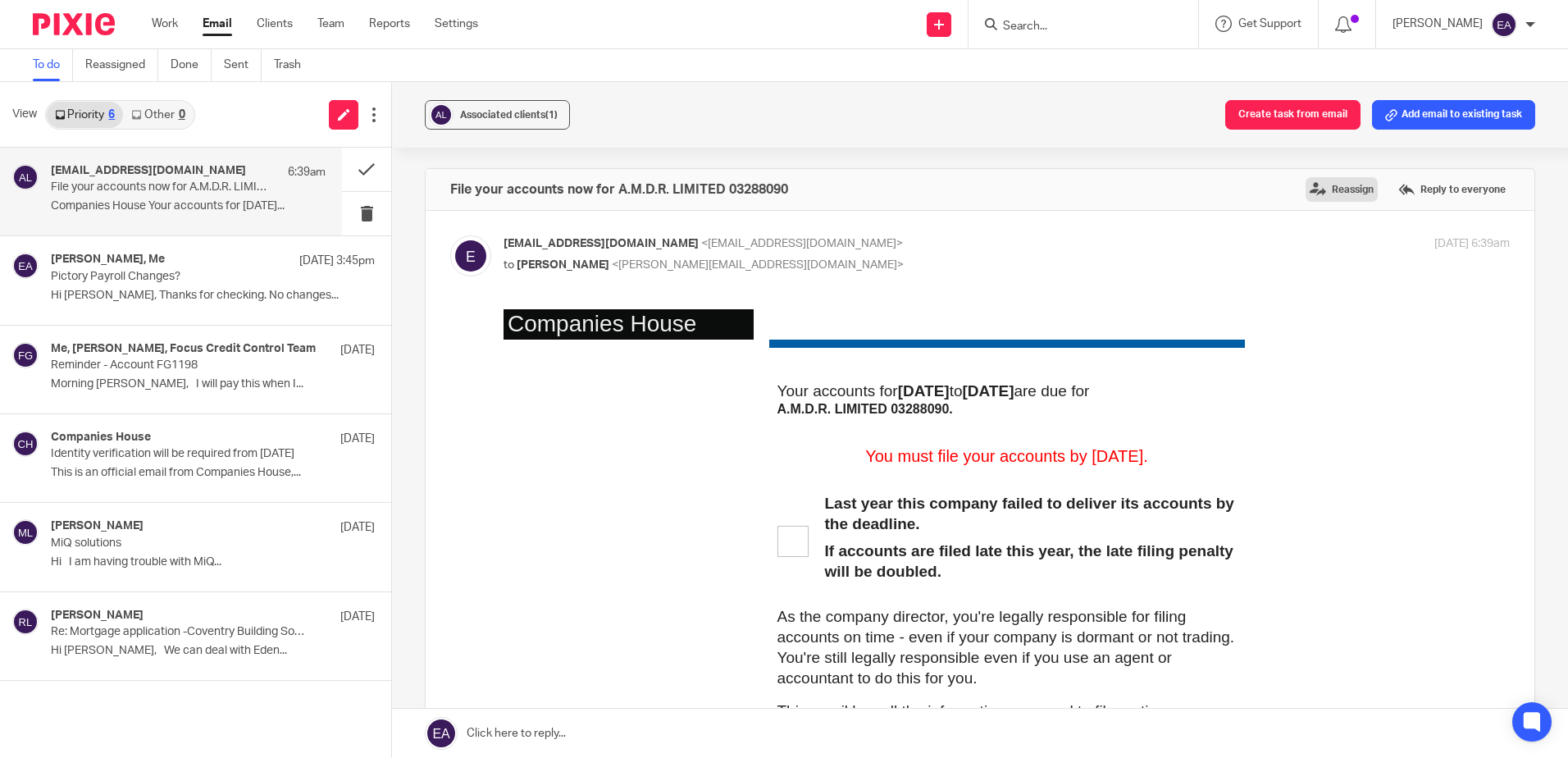
click at [1337, 184] on label "Reassign" at bounding box center [1342, 190] width 72 height 25
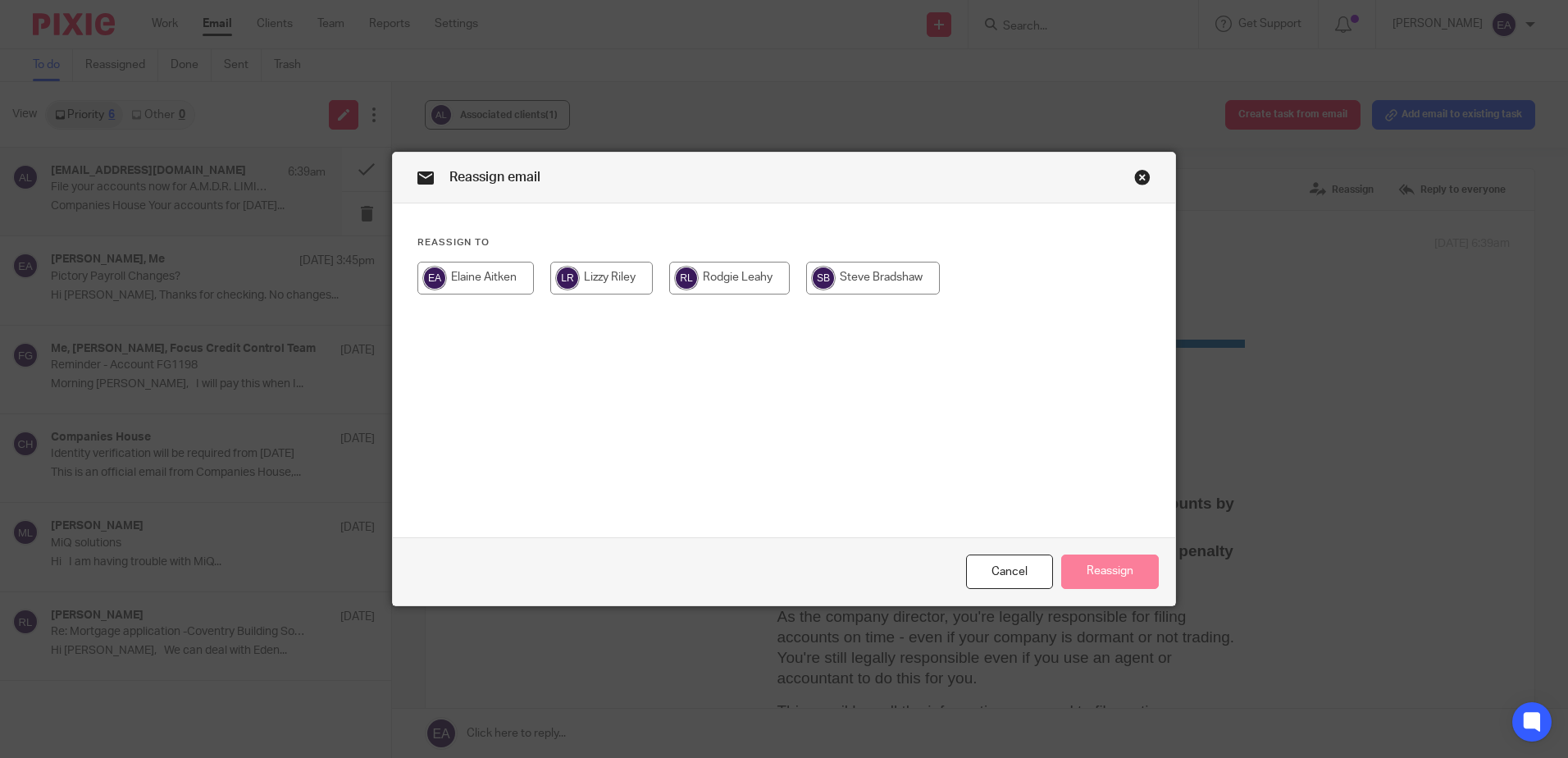
click at [703, 278] on input "radio" at bounding box center [729, 277] width 121 height 33
radio input "true"
click at [1110, 573] on button "Reassign" at bounding box center [1110, 572] width 98 height 35
